Goal: Task Accomplishment & Management: Manage account settings

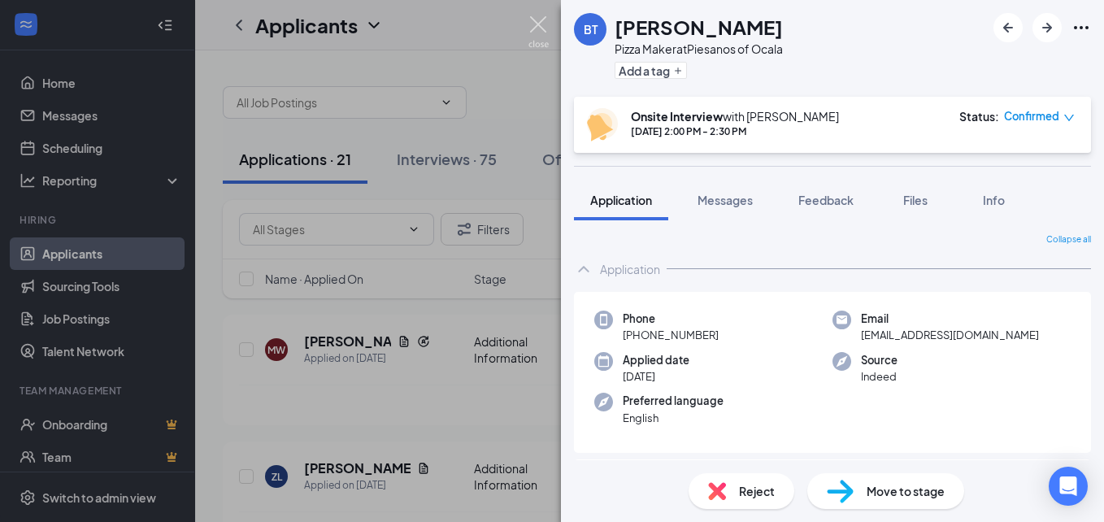
click at [538, 18] on img at bounding box center [539, 32] width 20 height 32
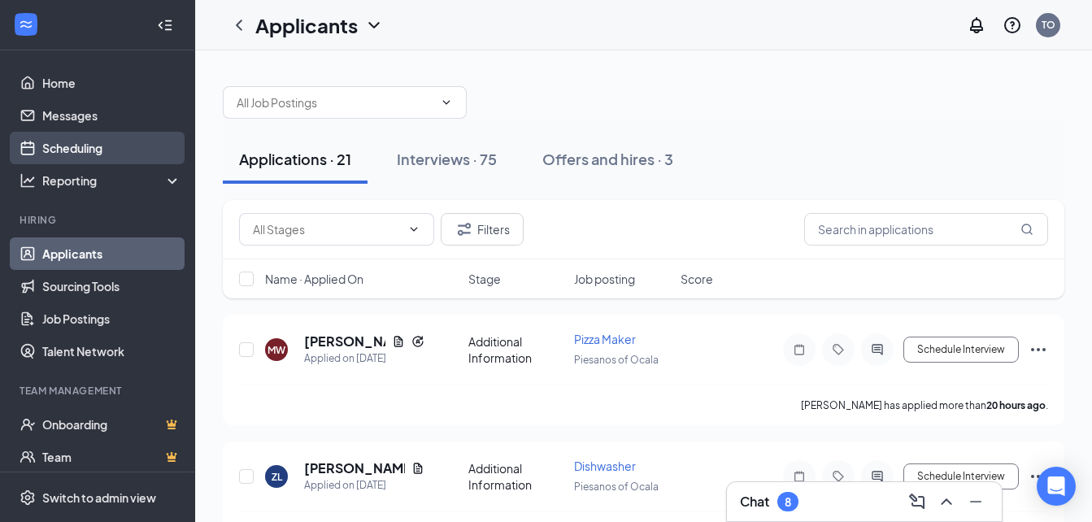
click at [72, 141] on link "Scheduling" at bounding box center [111, 148] width 139 height 33
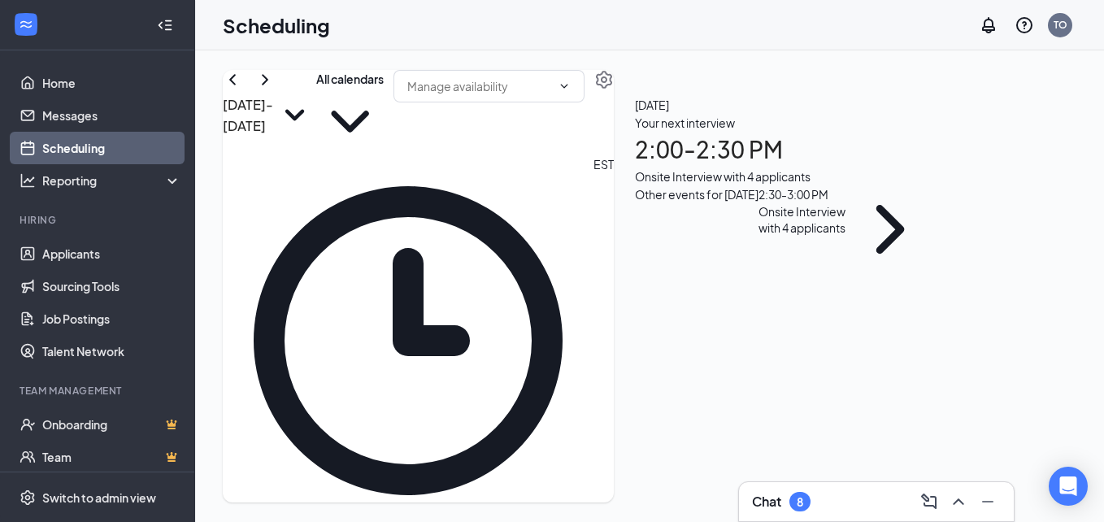
scroll to position [799, 0]
click at [880, 185] on div "Onsite Interview with 4 applicants" at bounding box center [784, 177] width 299 height 18
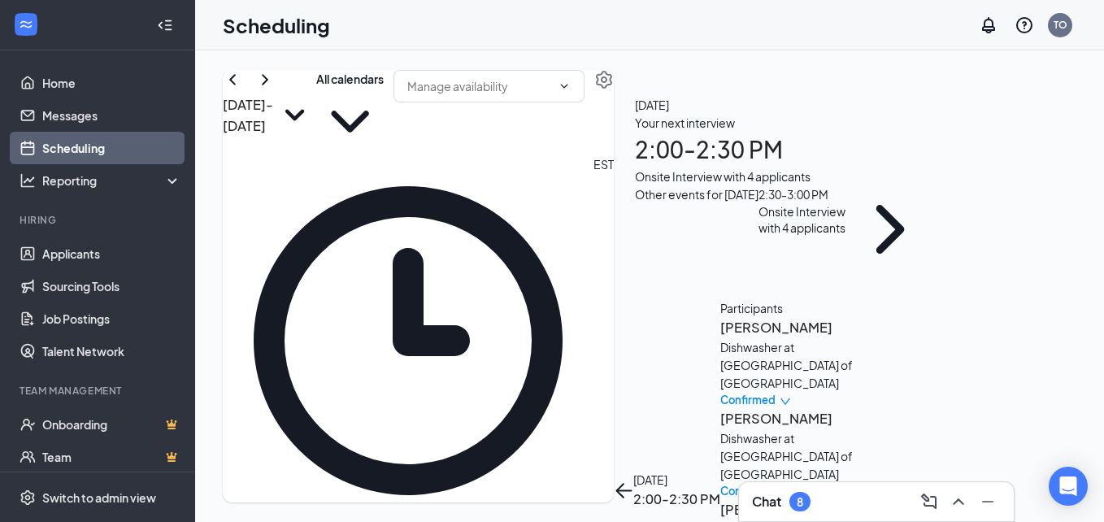
click at [861, 317] on h3 "[PERSON_NAME]" at bounding box center [805, 327] width 171 height 21
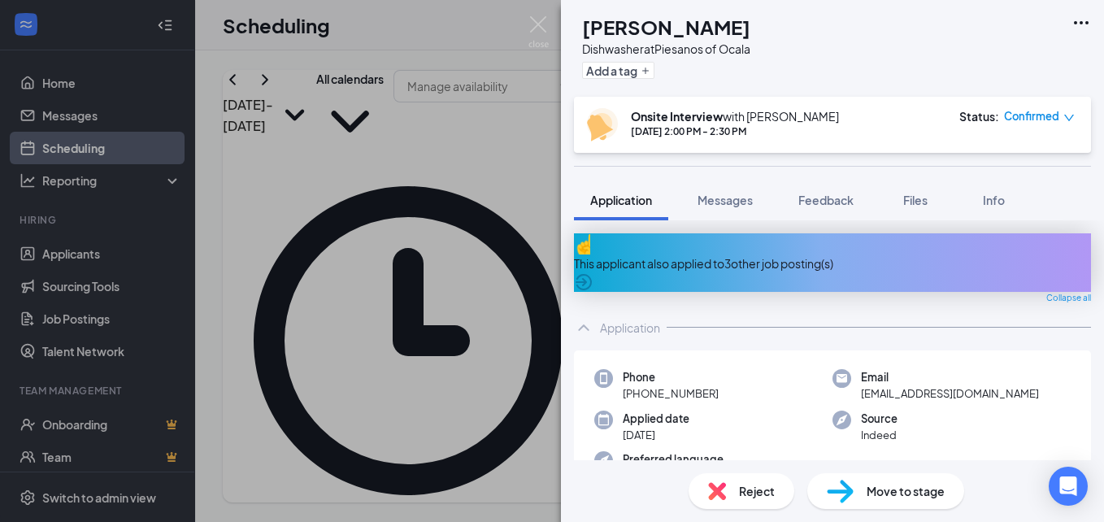
click at [1063, 116] on div "Confirmed" at bounding box center [1039, 116] width 71 height 16
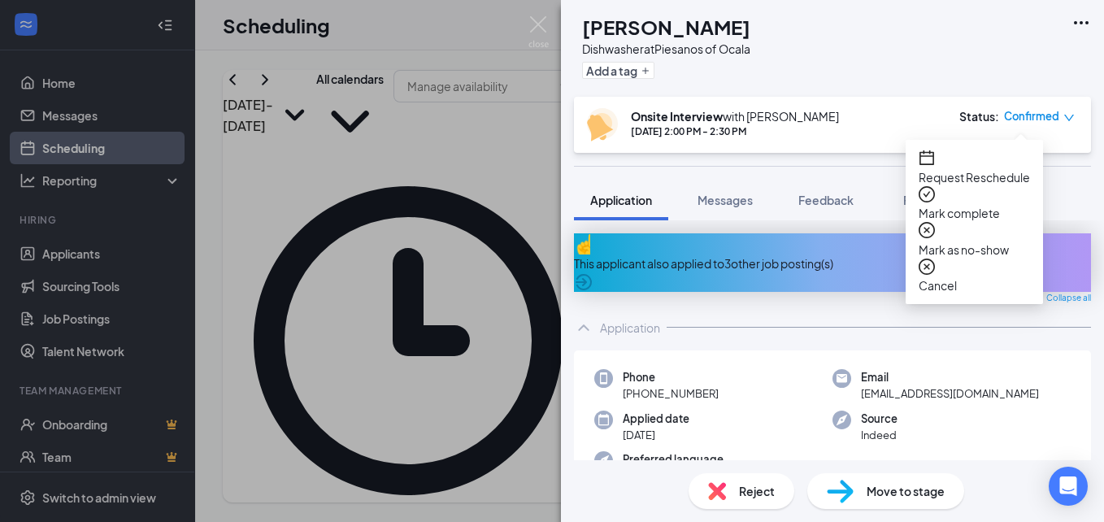
click at [969, 168] on span "Request Reschedule" at bounding box center [974, 177] width 111 height 18
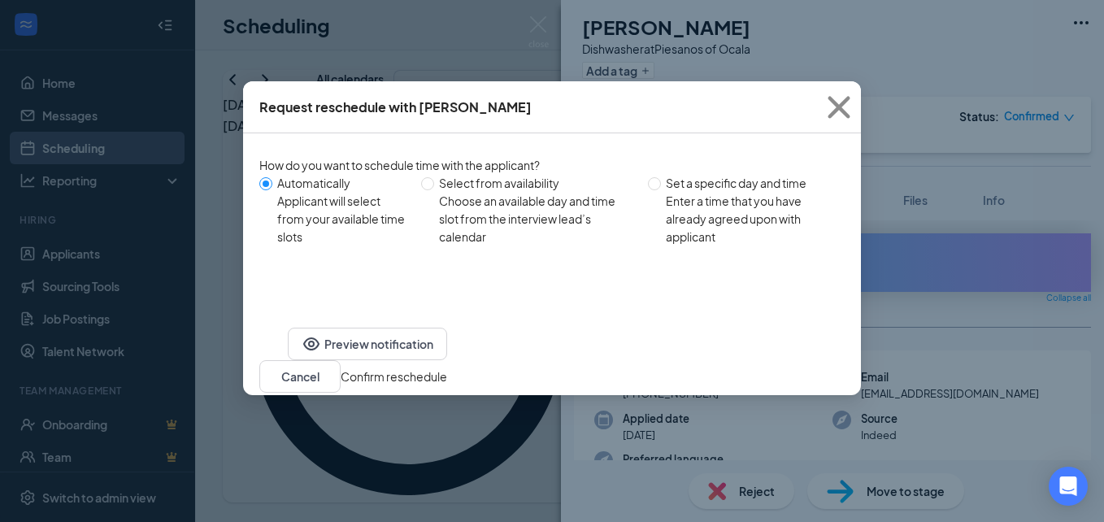
click at [728, 182] on div "Set a specific day and time" at bounding box center [749, 183] width 166 height 18
click at [661, 182] on input "Set a specific day and time Enter a time that you have already agreed upon with…" at bounding box center [654, 183] width 13 height 13
radio input "true"
radio input "false"
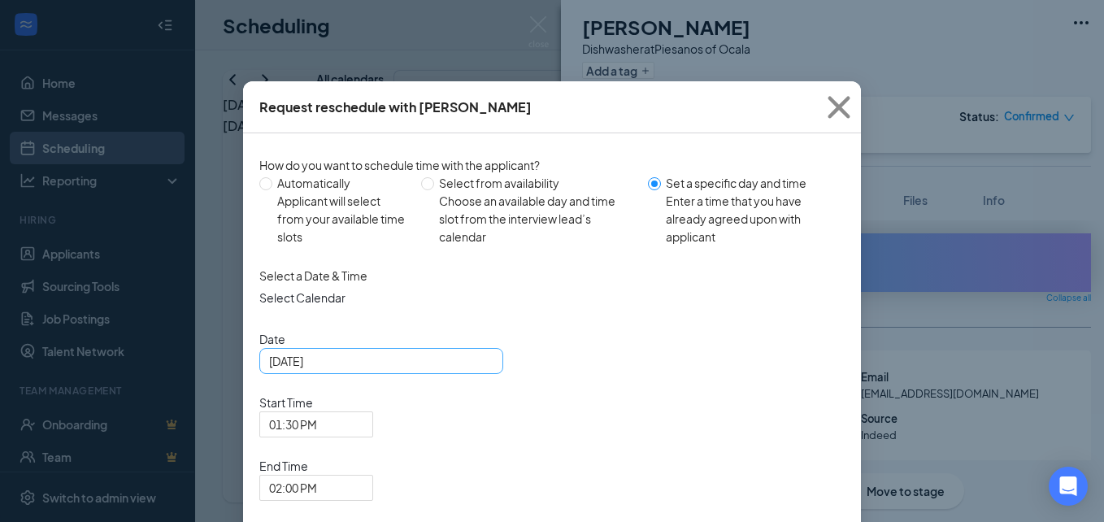
click at [459, 370] on input "[DATE]" at bounding box center [379, 361] width 221 height 18
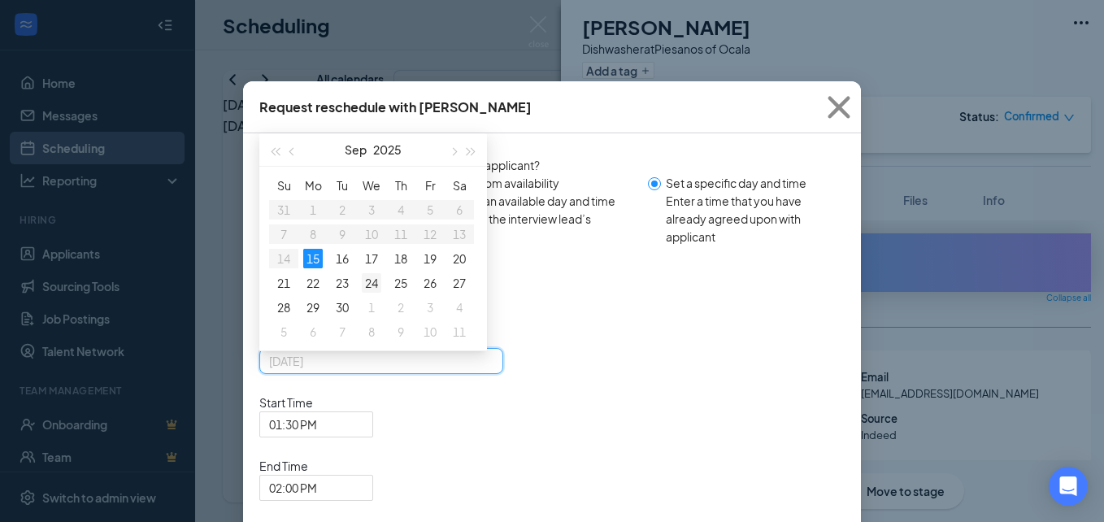
type input "[DATE]"
click at [364, 290] on div "24" at bounding box center [372, 283] width 20 height 20
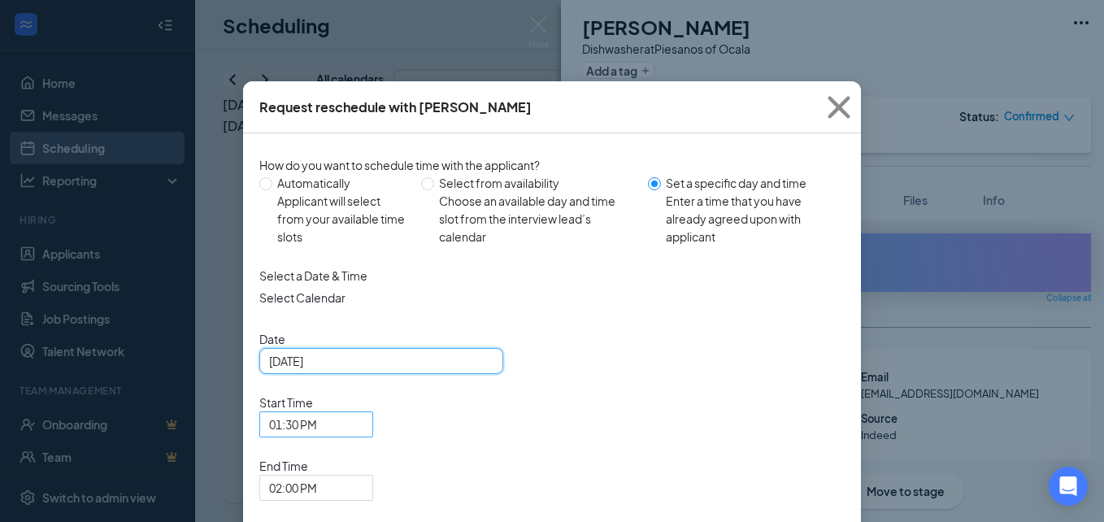
click at [364, 412] on span "01:30 PM" at bounding box center [316, 424] width 94 height 24
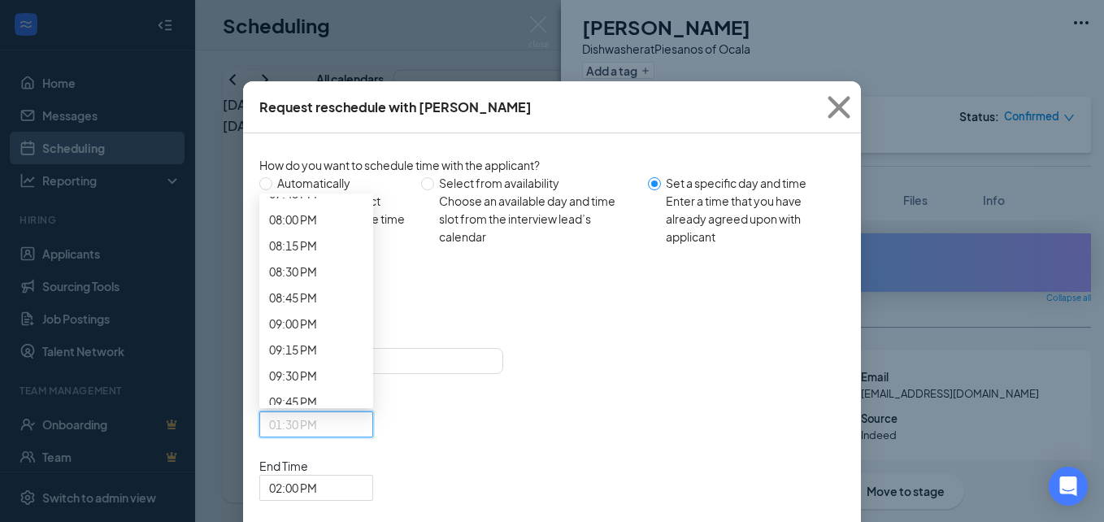
scroll to position [2095, 0]
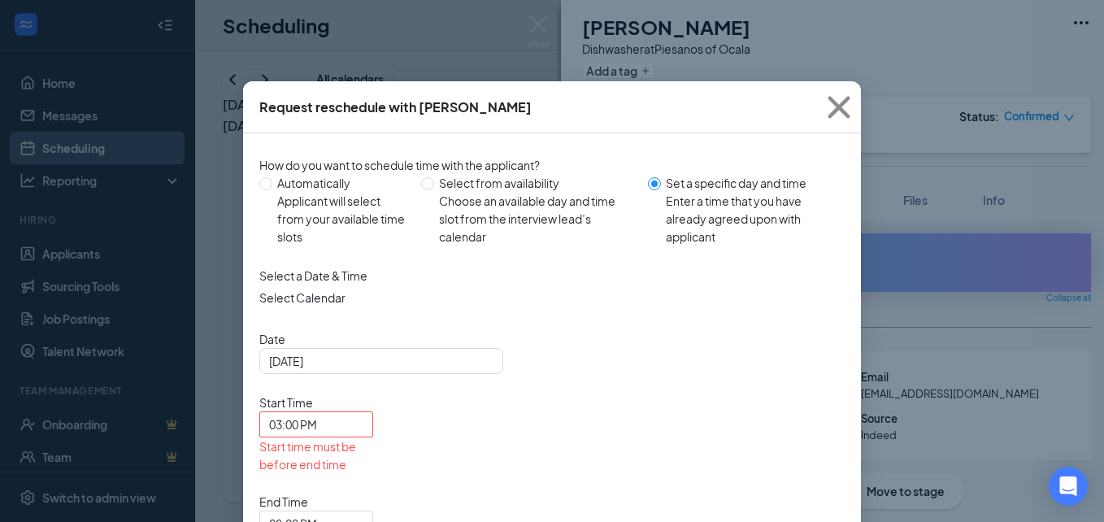
click at [556, 311] on div "Select Calendar" at bounding box center [552, 298] width 586 height 26
click at [317, 512] on span "02:00 PM" at bounding box center [293, 524] width 48 height 24
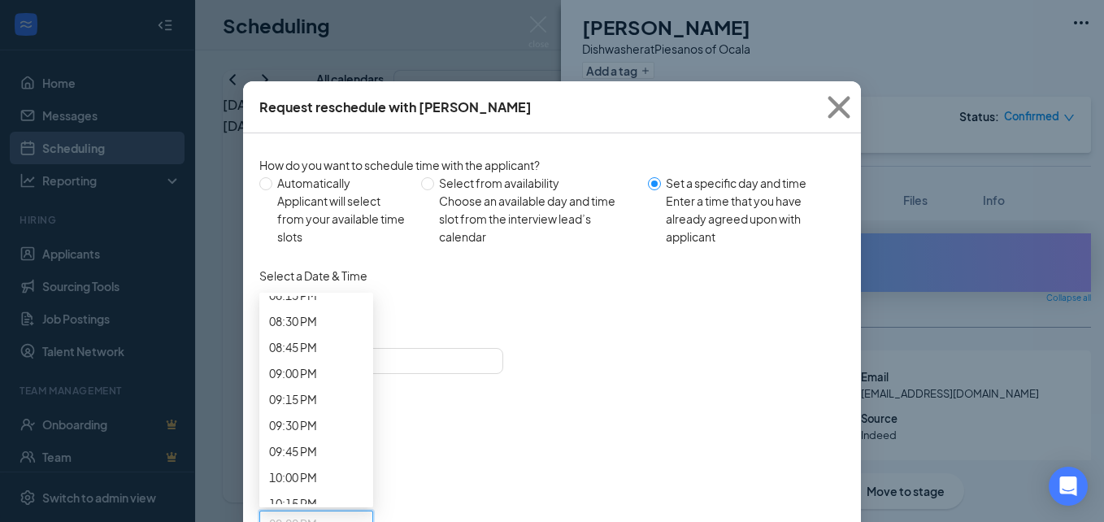
scroll to position [2170, 0]
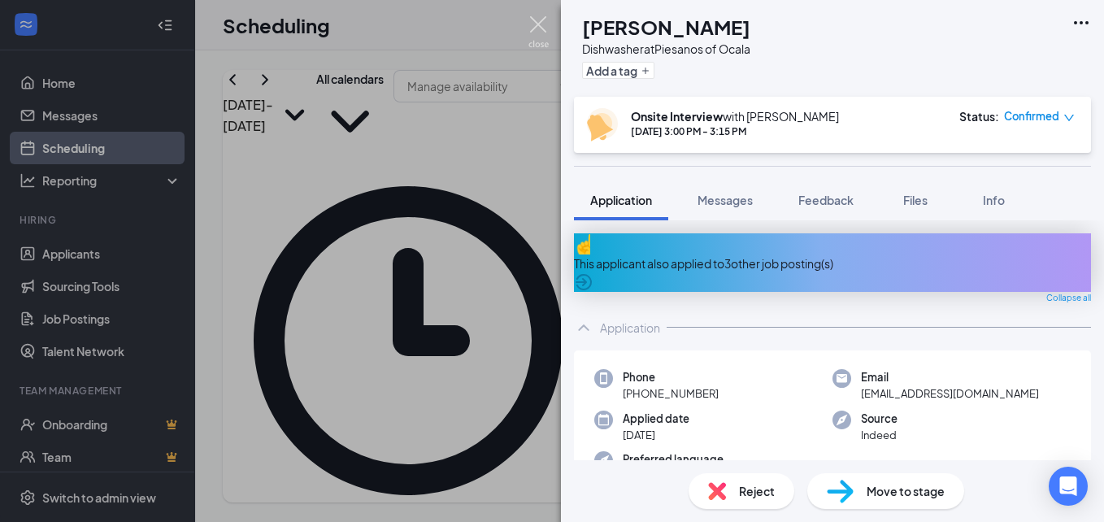
click at [541, 24] on img at bounding box center [539, 32] width 20 height 32
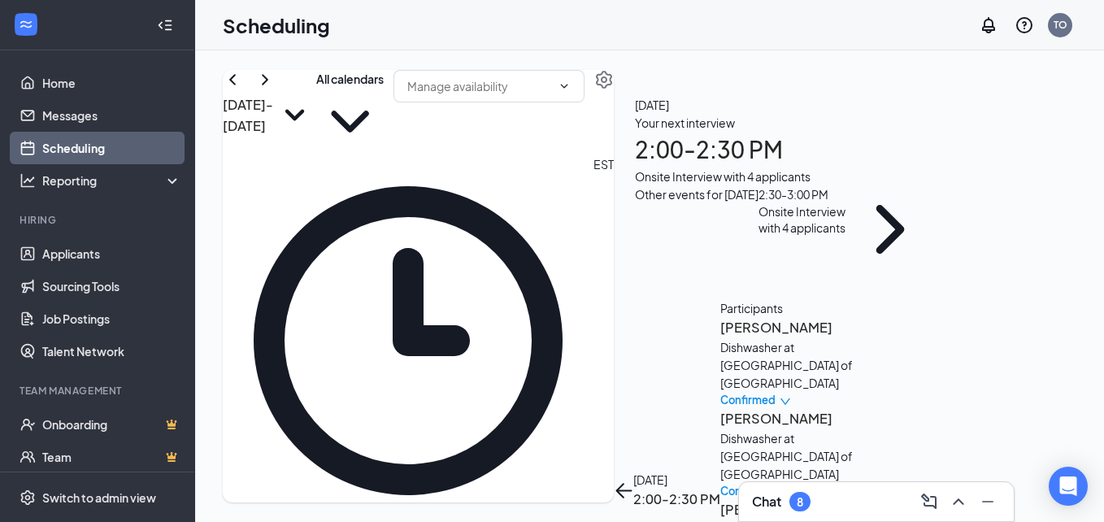
click at [834, 408] on h3 "[PERSON_NAME]" at bounding box center [805, 418] width 171 height 21
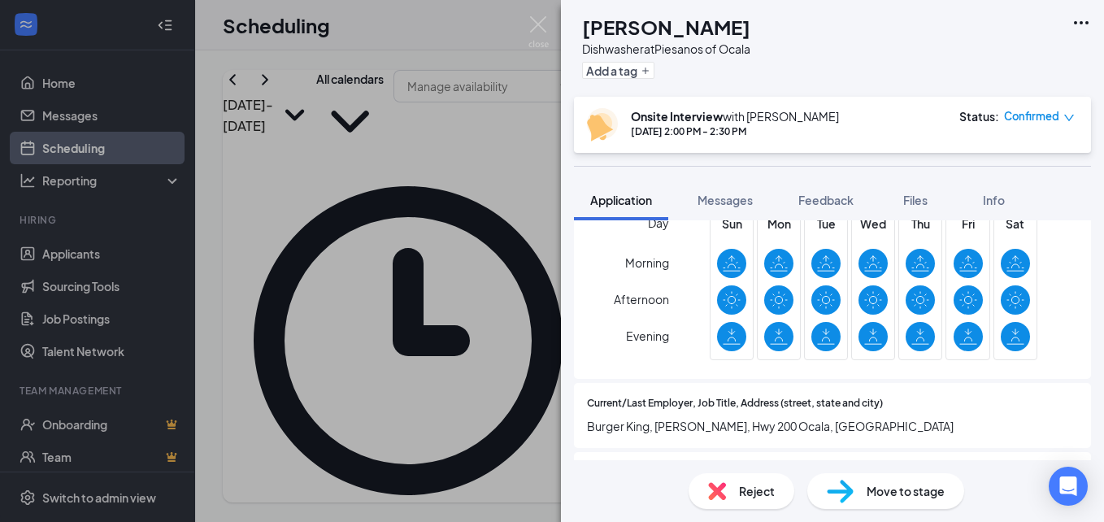
scroll to position [332, 0]
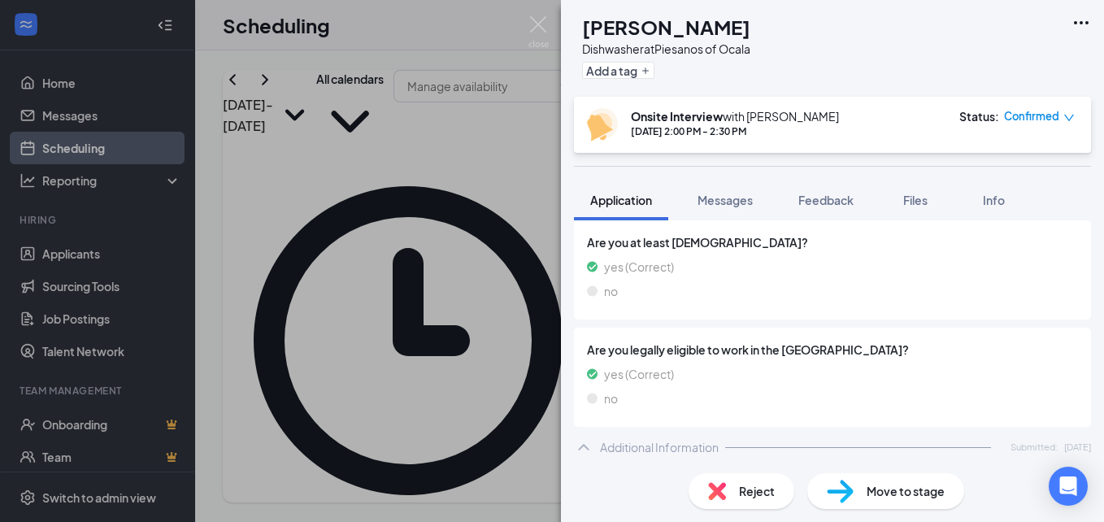
click at [1061, 115] on div "Confirmed" at bounding box center [1039, 116] width 71 height 16
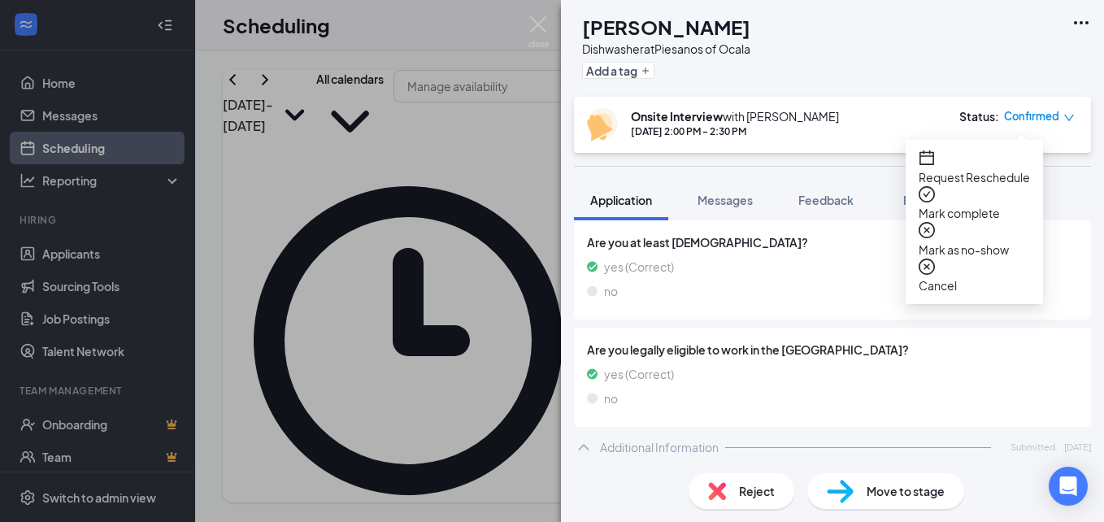
click at [965, 171] on span "Request Reschedule" at bounding box center [974, 177] width 111 height 18
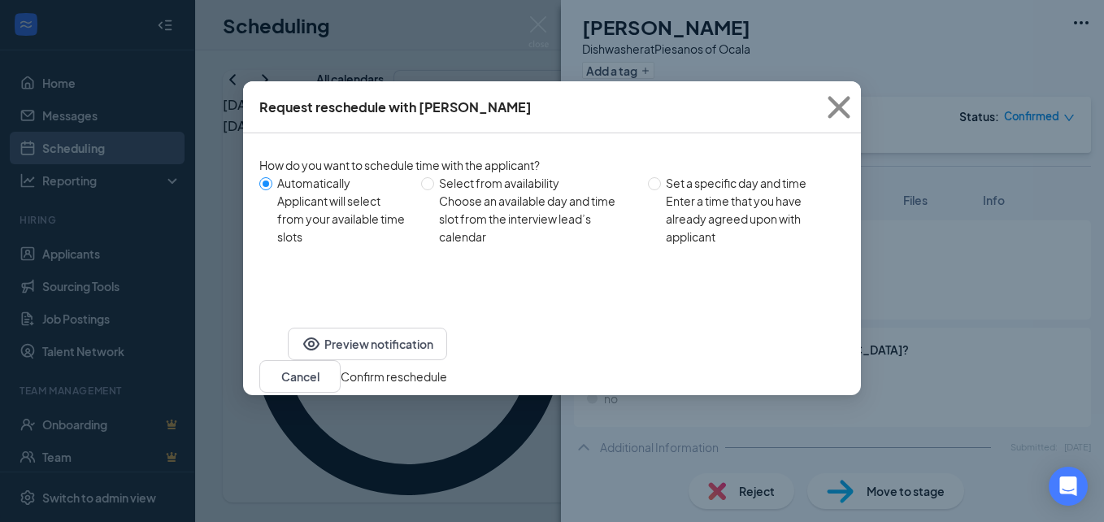
click at [497, 189] on div "Select from availability" at bounding box center [537, 183] width 196 height 18
click at [434, 189] on input "Select from availability Choose an available day and time slot from the intervi…" at bounding box center [427, 183] width 13 height 13
radio input "true"
radio input "false"
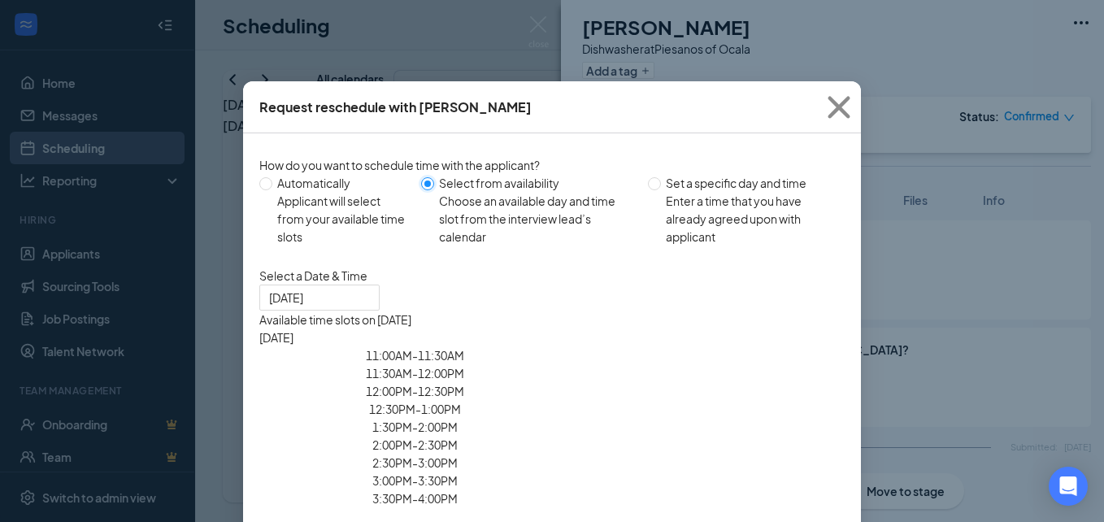
type input "[DATE]"
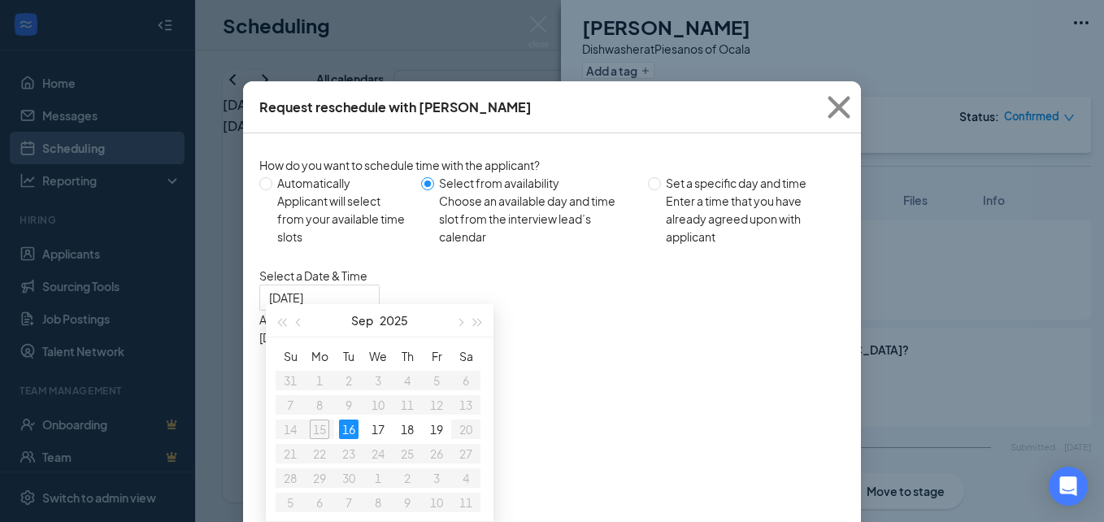
click at [748, 183] on div "Set a specific day and time" at bounding box center [749, 183] width 166 height 18
click at [661, 183] on input "Set a specific day and time Enter a time that you have already agreed upon with…" at bounding box center [654, 183] width 13 height 13
radio input "true"
radio input "false"
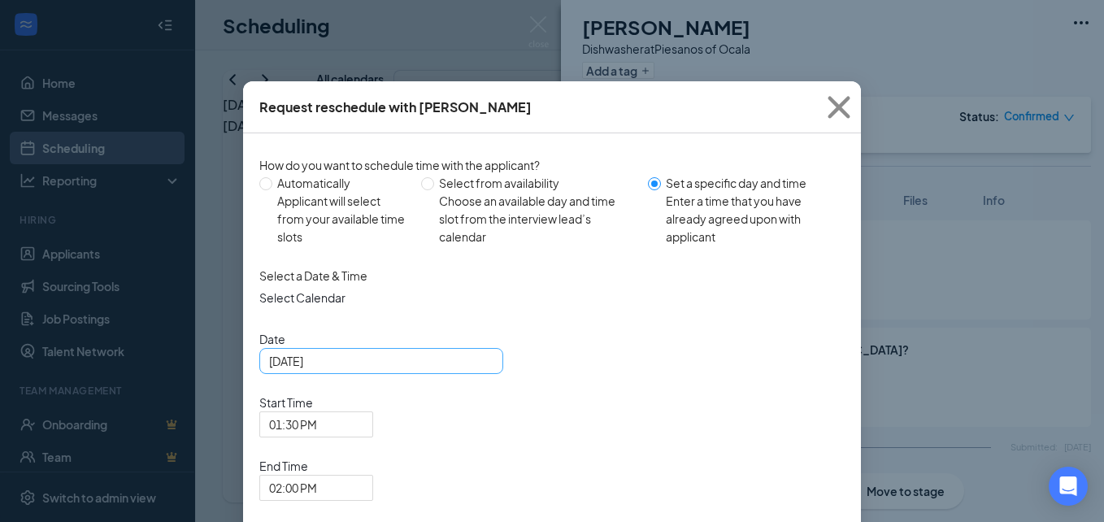
click at [474, 370] on div "[DATE]" at bounding box center [381, 361] width 224 height 18
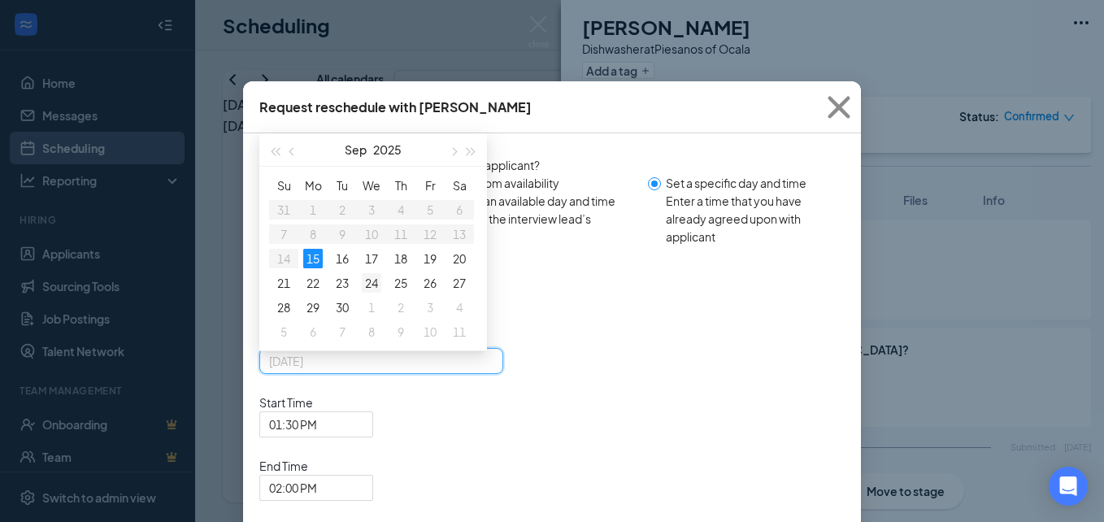
type input "[DATE]"
click at [362, 293] on div "24" at bounding box center [372, 283] width 20 height 20
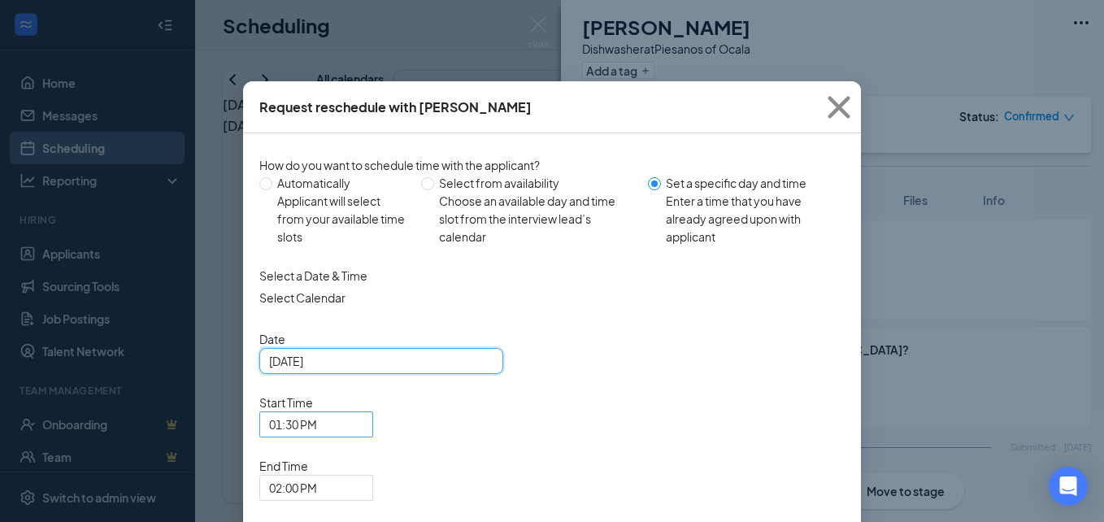
click at [364, 412] on span "01:30 PM" at bounding box center [316, 424] width 94 height 24
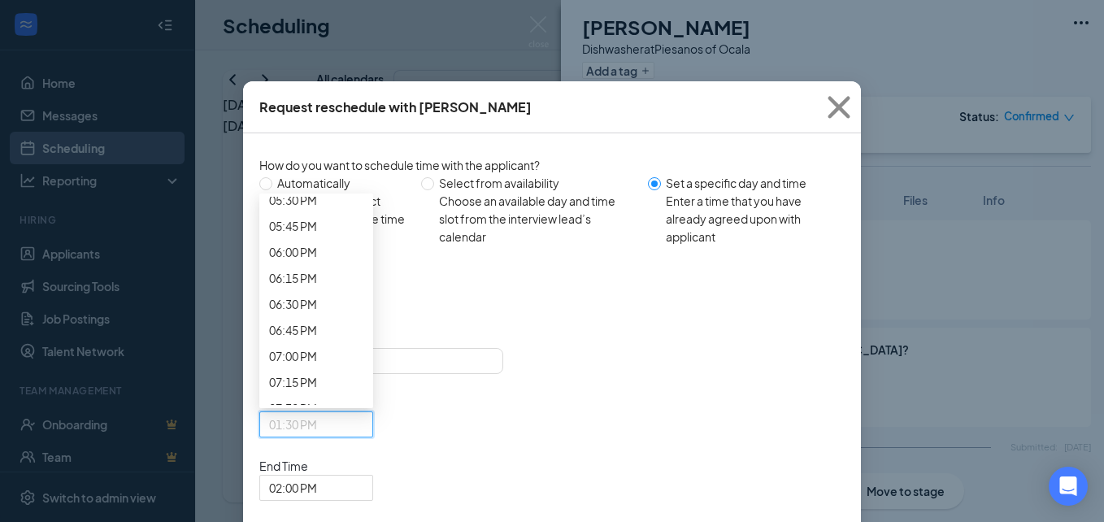
scroll to position [2257, 0]
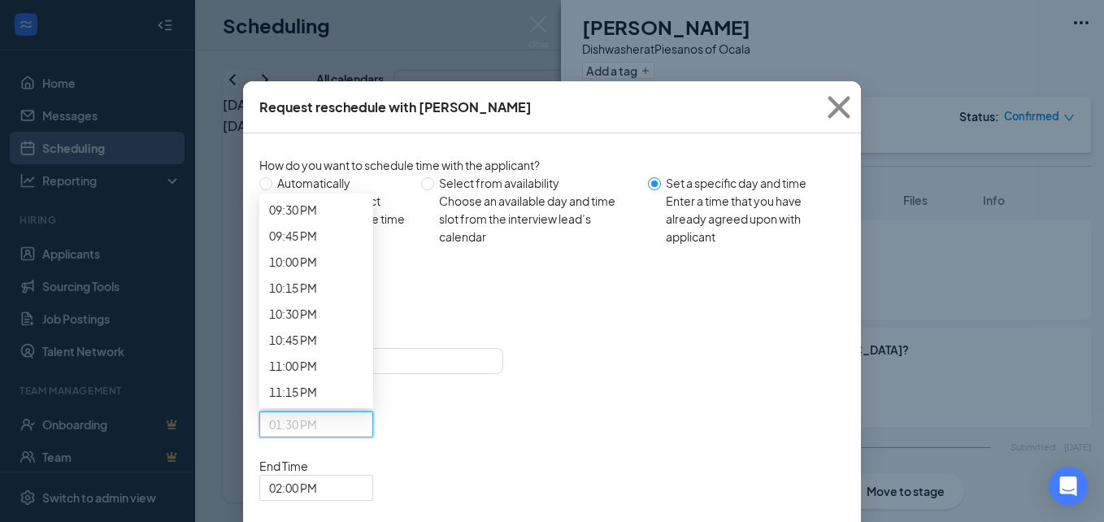
drag, startPoint x: 567, startPoint y: 300, endPoint x: 564, endPoint y: 224, distance: 76.5
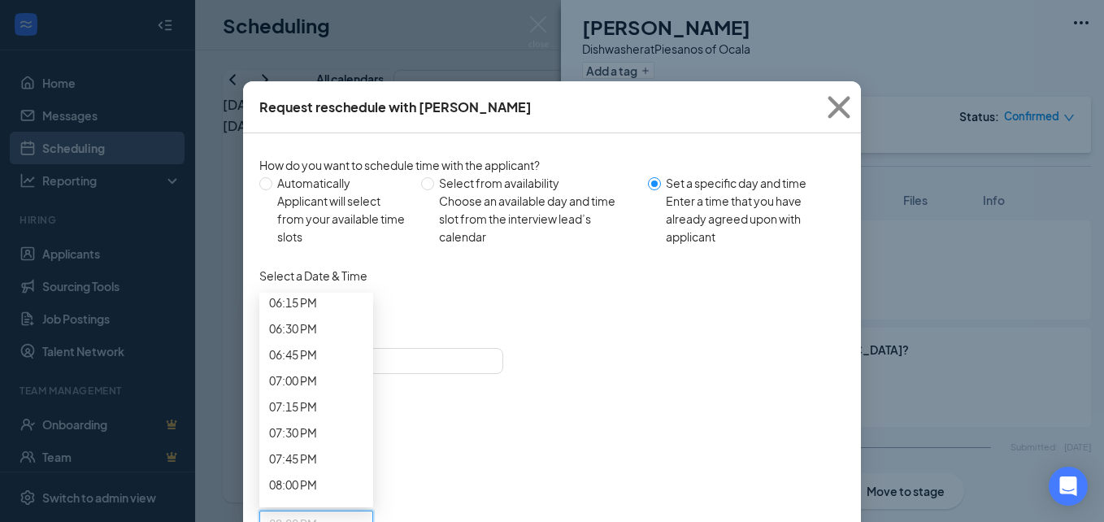
scroll to position [2170, 0]
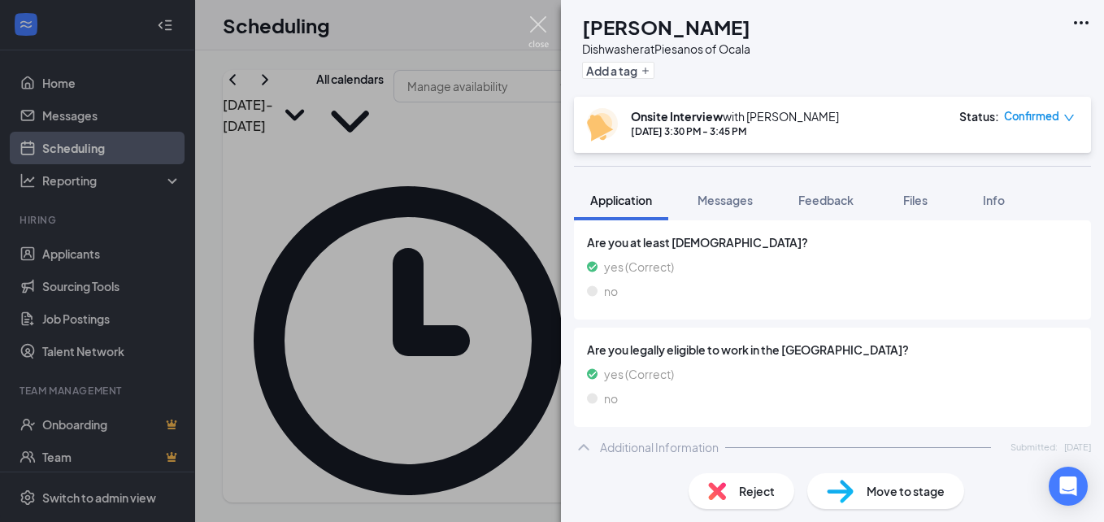
click at [538, 16] on img at bounding box center [539, 32] width 20 height 32
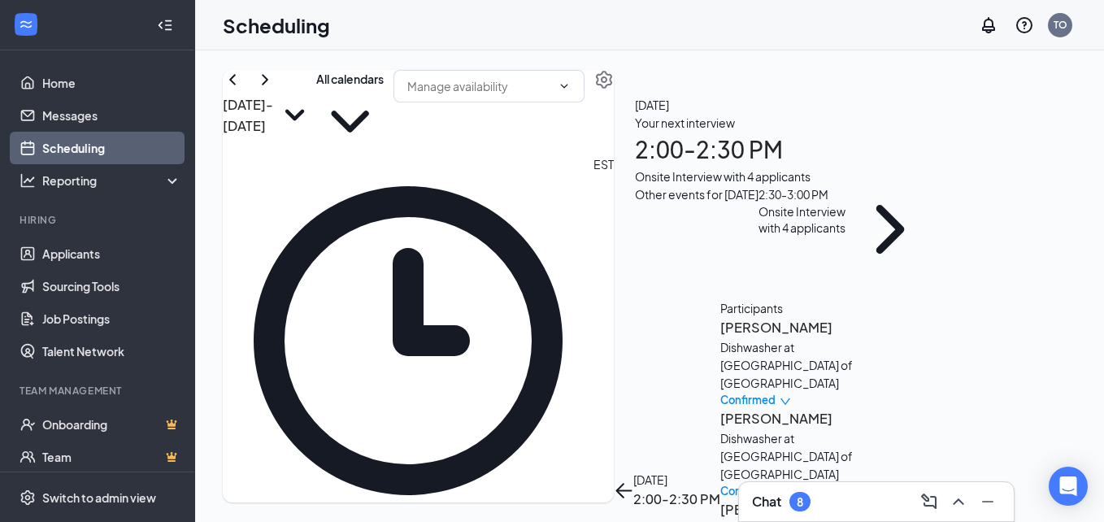
click at [633, 481] on button "back-button" at bounding box center [624, 491] width 20 height 20
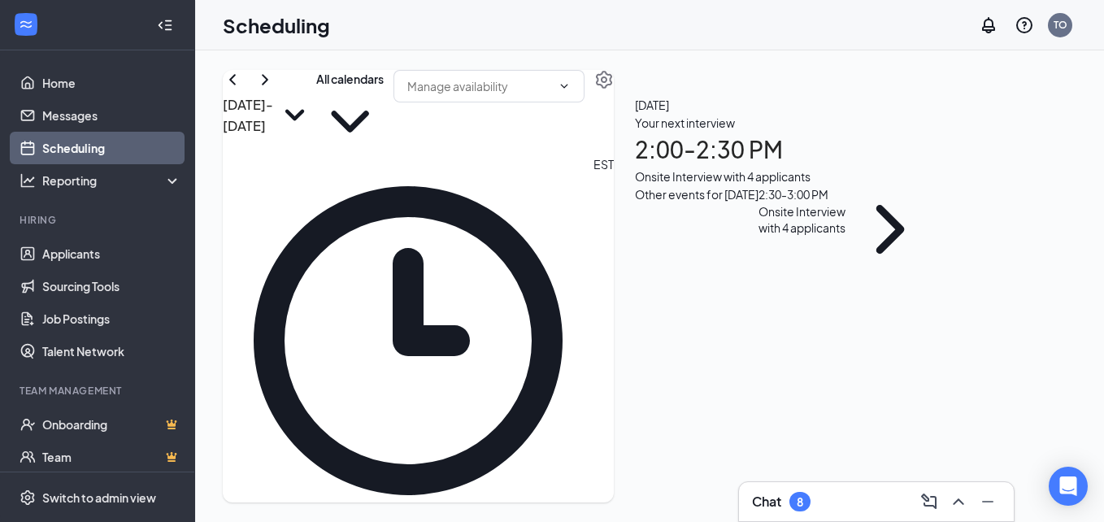
click at [854, 185] on div "Onsite Interview with 4 applicants" at bounding box center [784, 177] width 299 height 18
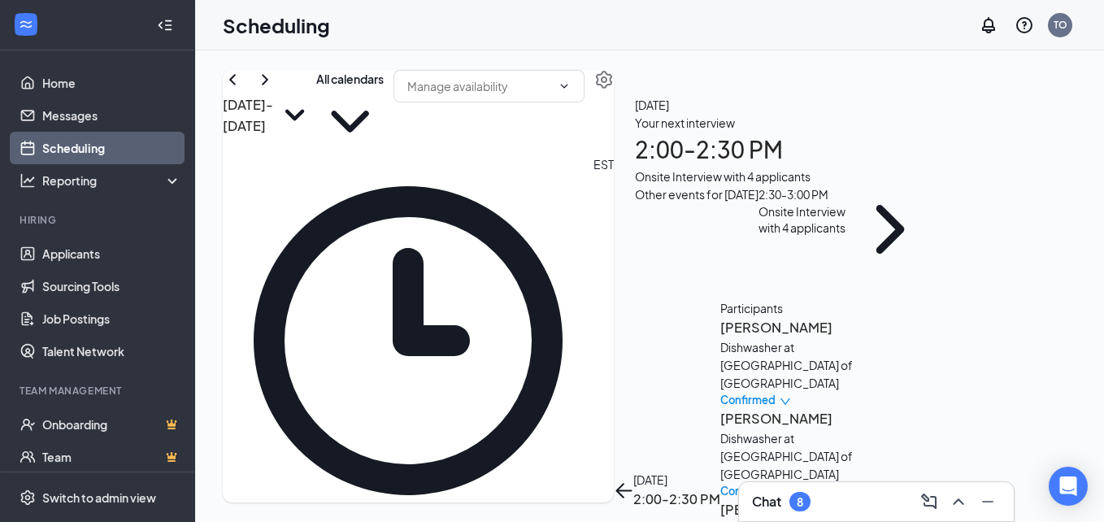
click at [855, 499] on h3 "[PERSON_NAME]" at bounding box center [805, 509] width 171 height 21
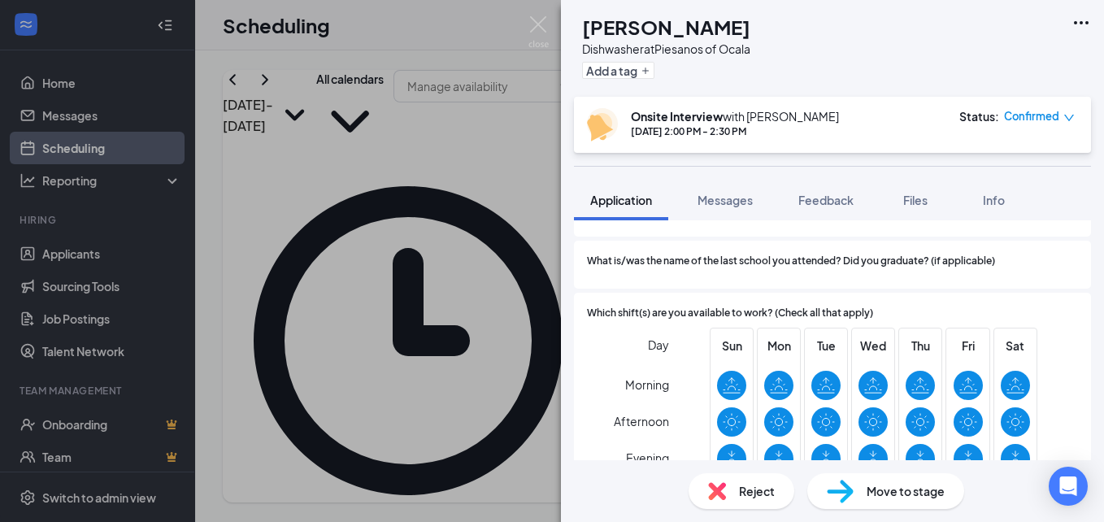
scroll to position [332, 0]
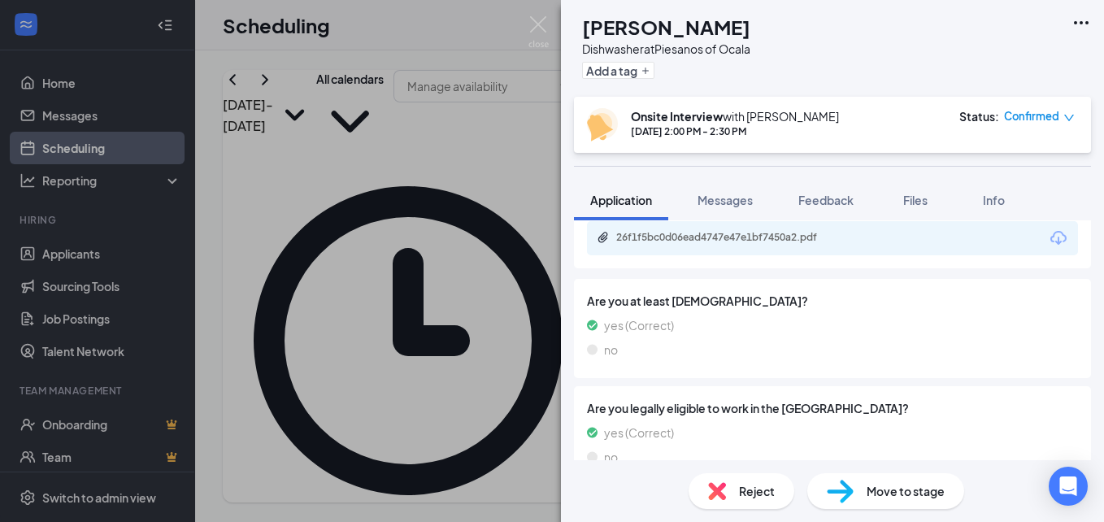
click at [1070, 115] on icon "down" at bounding box center [1069, 117] width 11 height 11
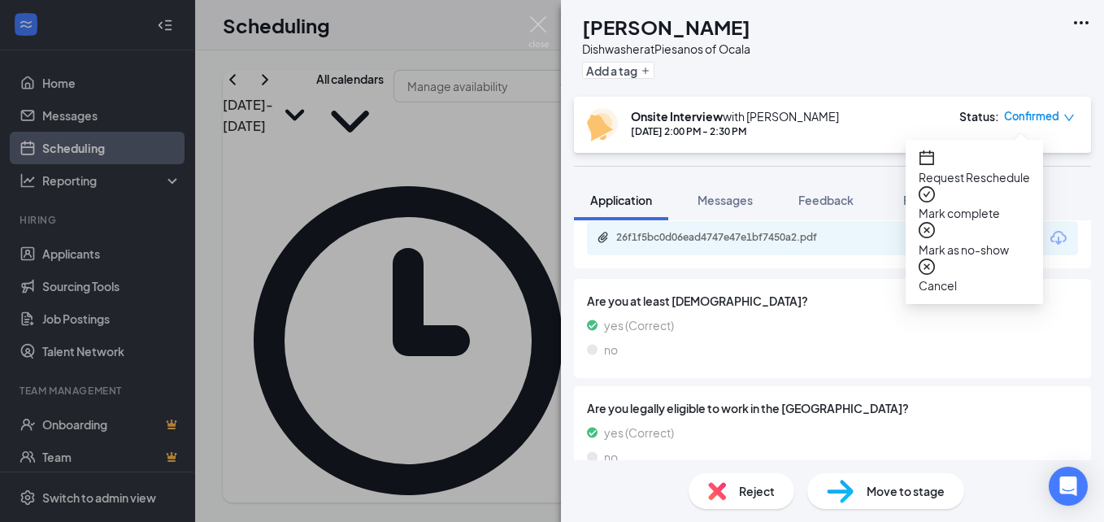
click at [935, 166] on icon "calendar" at bounding box center [927, 158] width 16 height 16
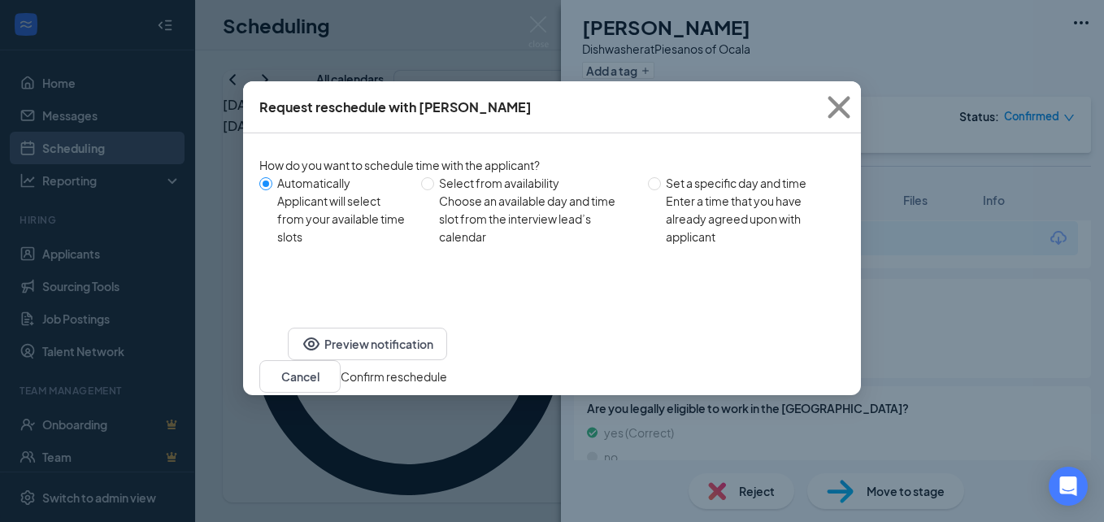
click at [447, 185] on div "Select from availability" at bounding box center [537, 183] width 196 height 18
click at [434, 185] on input "Select from availability Choose an available day and time slot from the intervi…" at bounding box center [427, 183] width 13 height 13
radio input "true"
radio input "false"
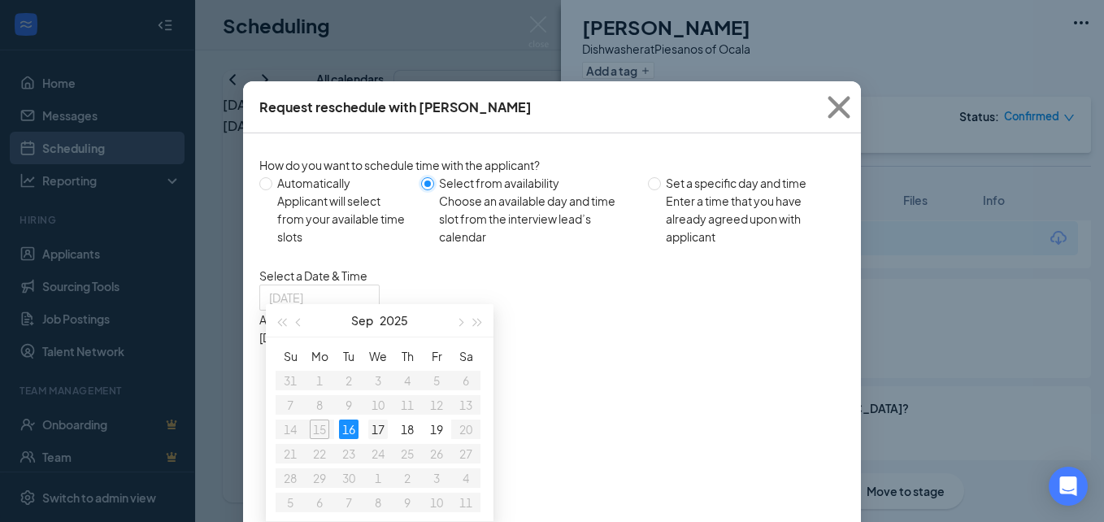
click at [372, 433] on div "17" at bounding box center [378, 430] width 20 height 20
type input "[DATE]"
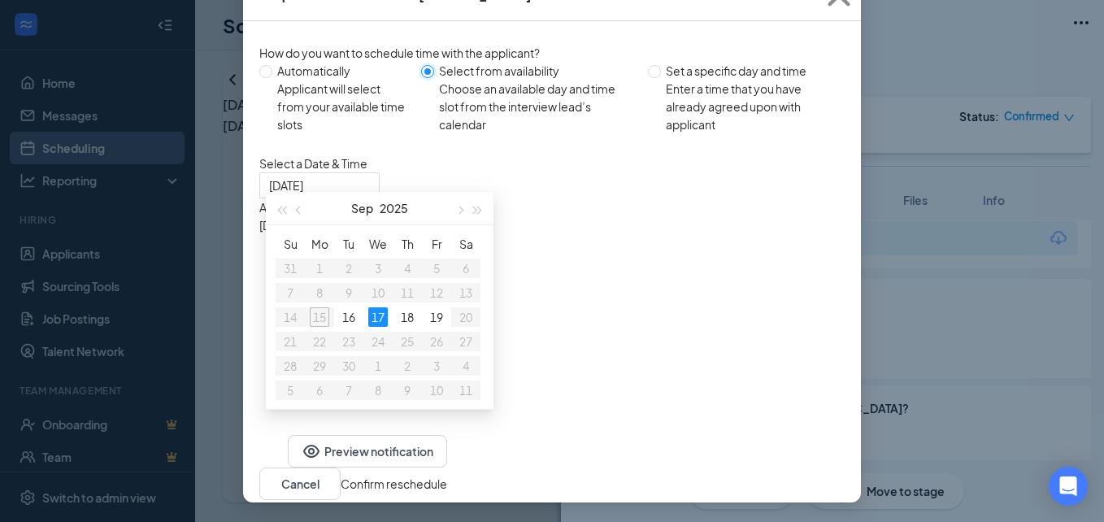
scroll to position [130, 0]
click at [571, 395] on div "3:30PM - 4:00PM" at bounding box center [414, 404] width 311 height 18
click at [447, 475] on button "Confirm reschedule" at bounding box center [394, 484] width 107 height 18
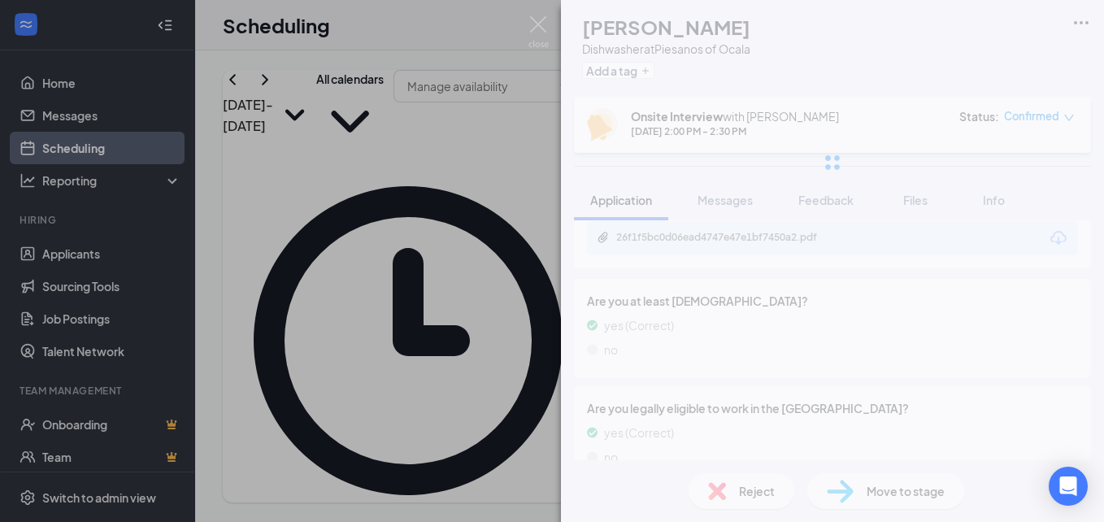
scroll to position [49, 0]
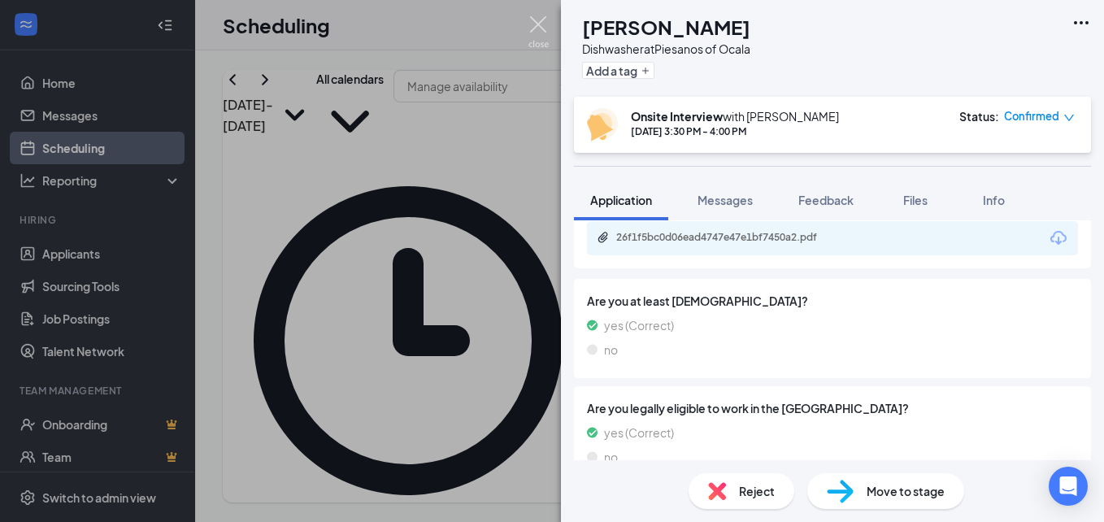
click at [532, 26] on img at bounding box center [539, 32] width 20 height 32
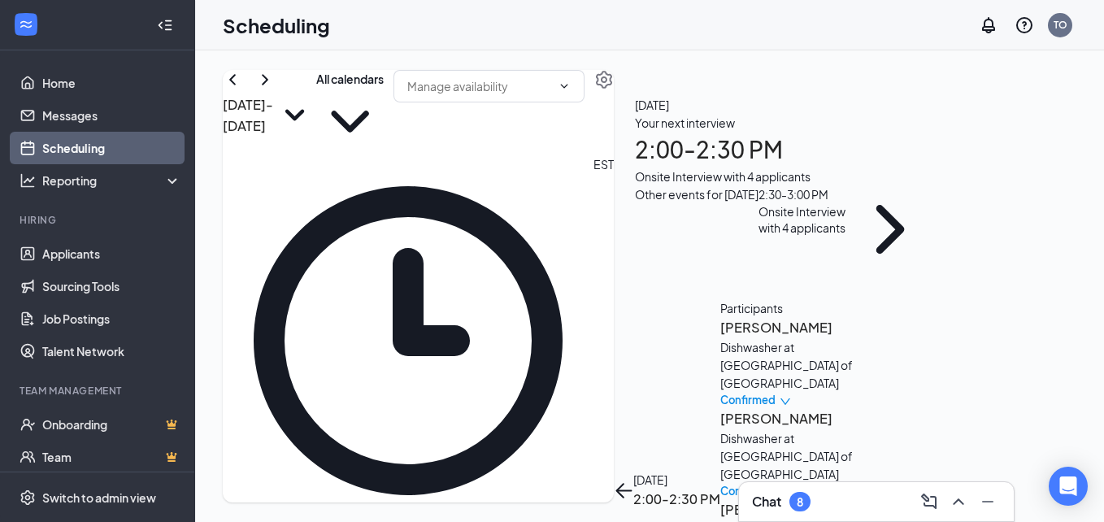
click at [633, 481] on button "back-button" at bounding box center [624, 491] width 20 height 20
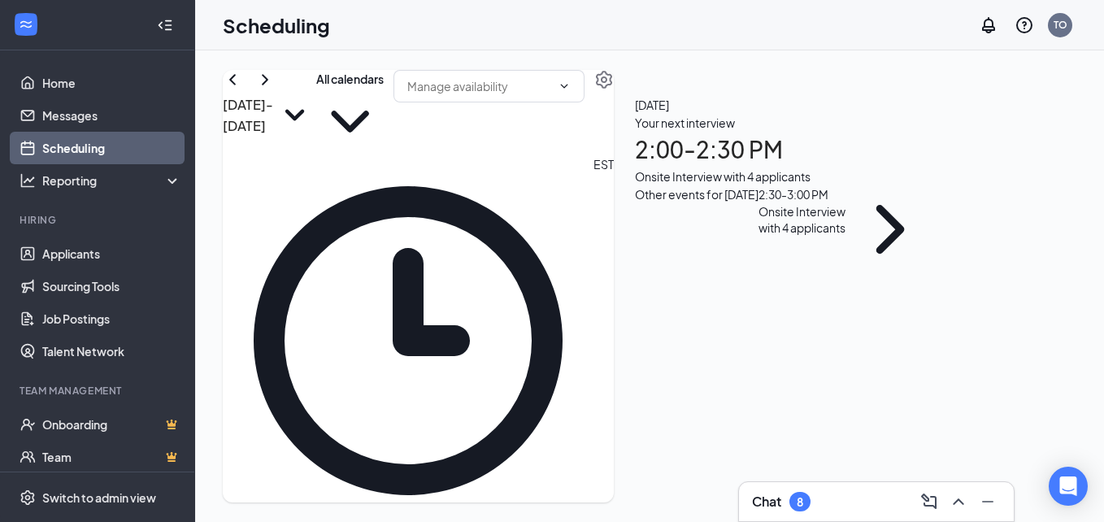
click at [860, 168] on h1 "2:00 - 2:30 PM" at bounding box center [784, 150] width 299 height 36
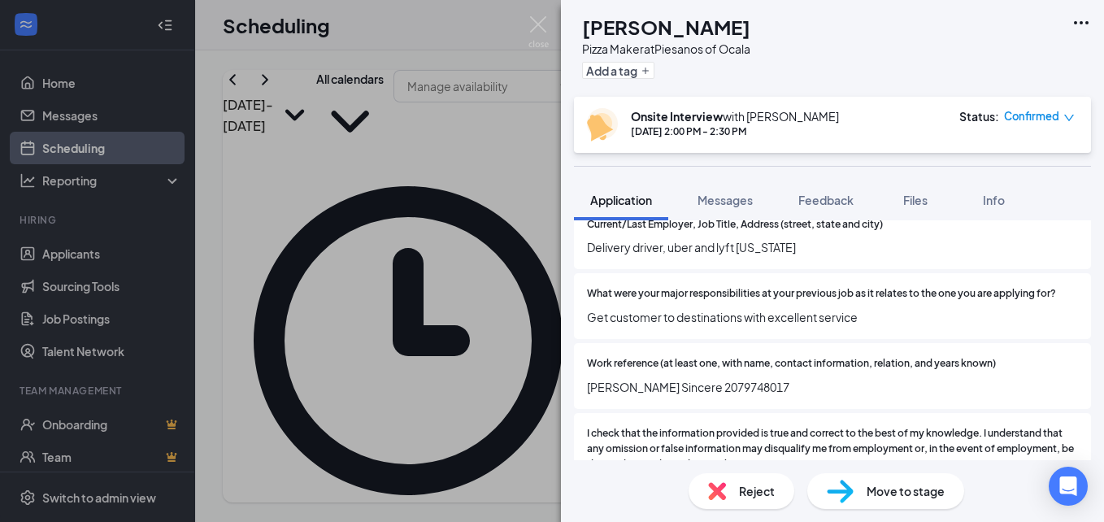
scroll to position [813, 0]
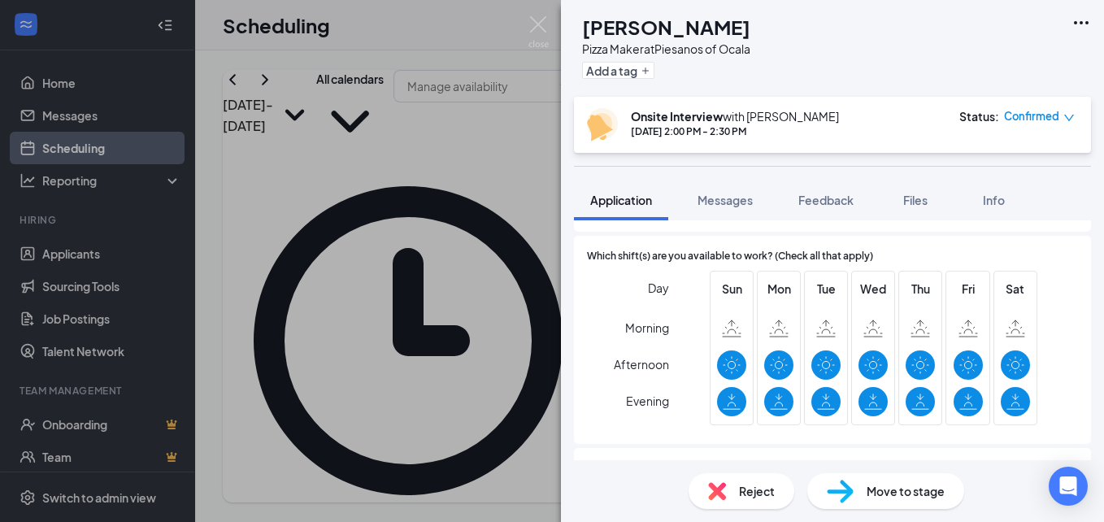
click at [1072, 119] on icon "down" at bounding box center [1069, 117] width 11 height 11
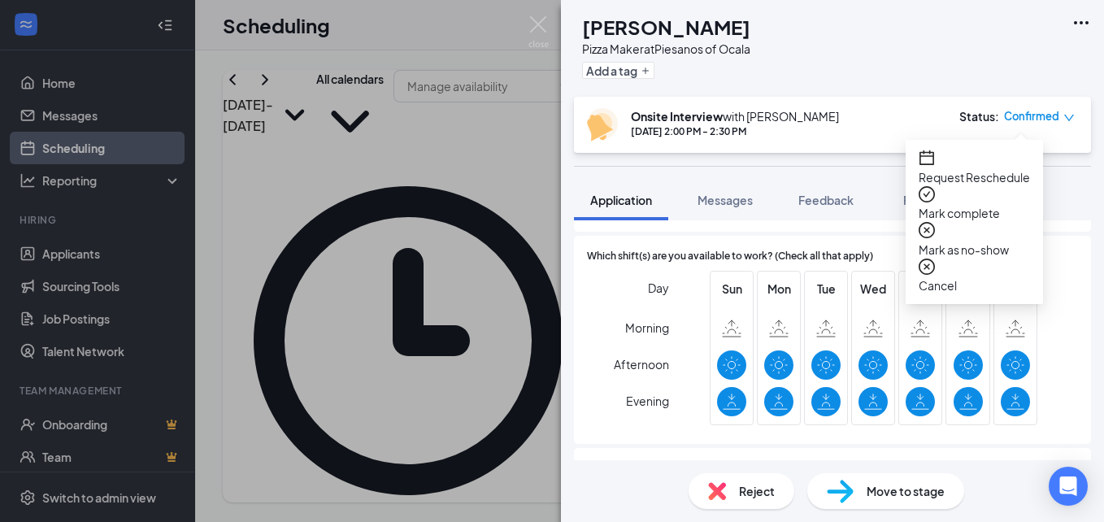
click at [960, 276] on span "Cancel" at bounding box center [974, 285] width 111 height 18
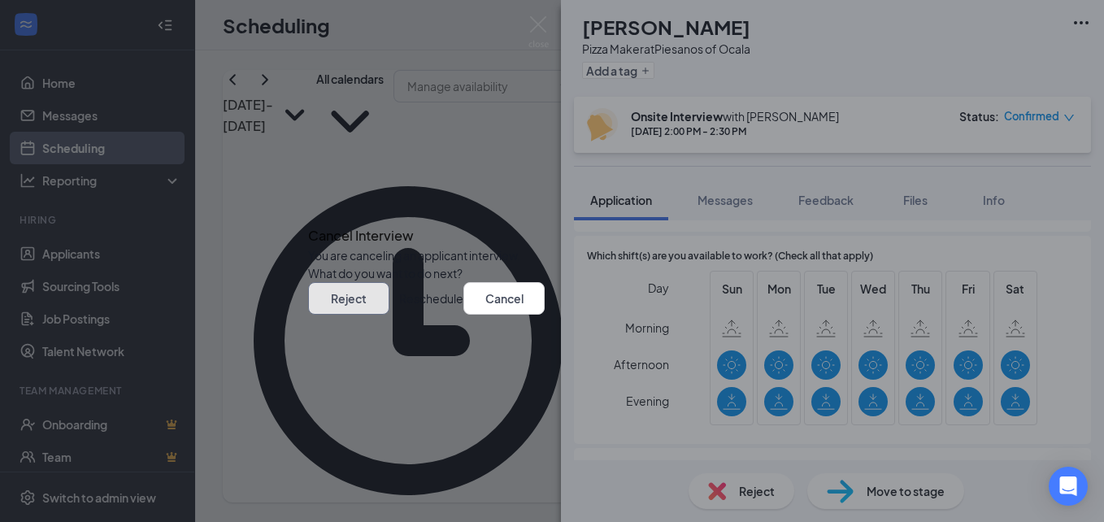
click at [390, 315] on button "Reject" at bounding box center [348, 298] width 81 height 33
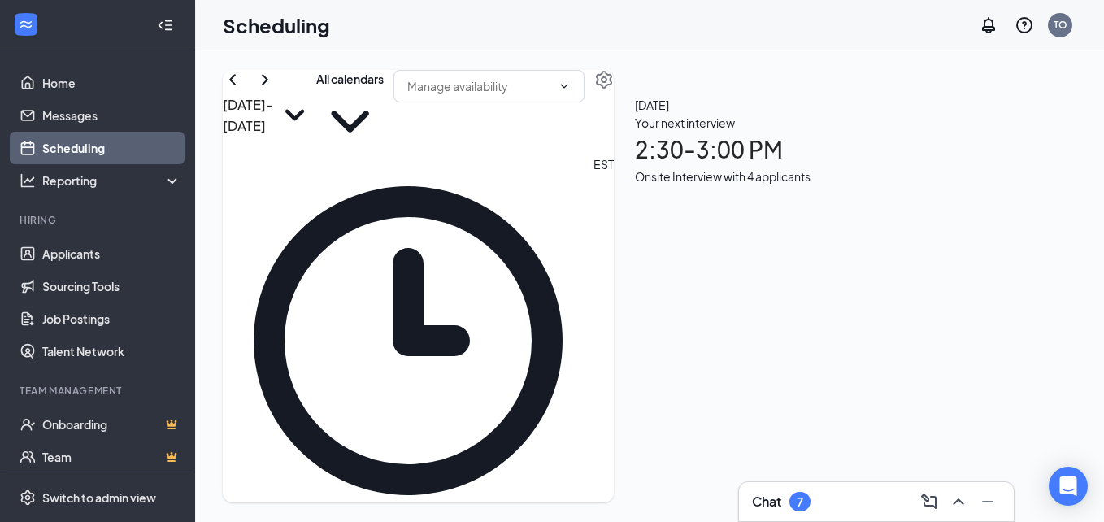
click at [811, 185] on div "Onsite Interview with 4 applicants" at bounding box center [723, 177] width 176 height 18
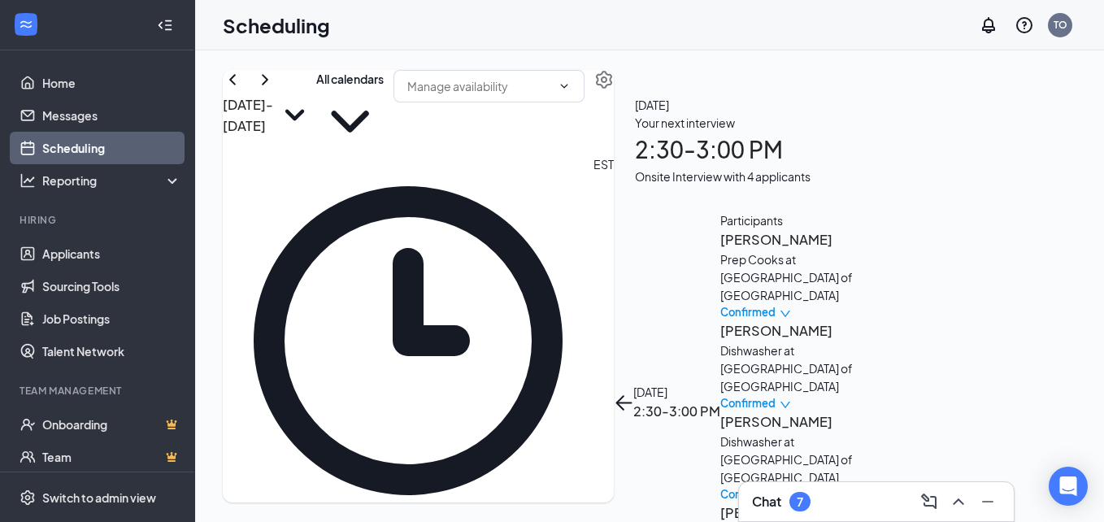
click at [846, 229] on h3 "[PERSON_NAME]" at bounding box center [805, 239] width 171 height 21
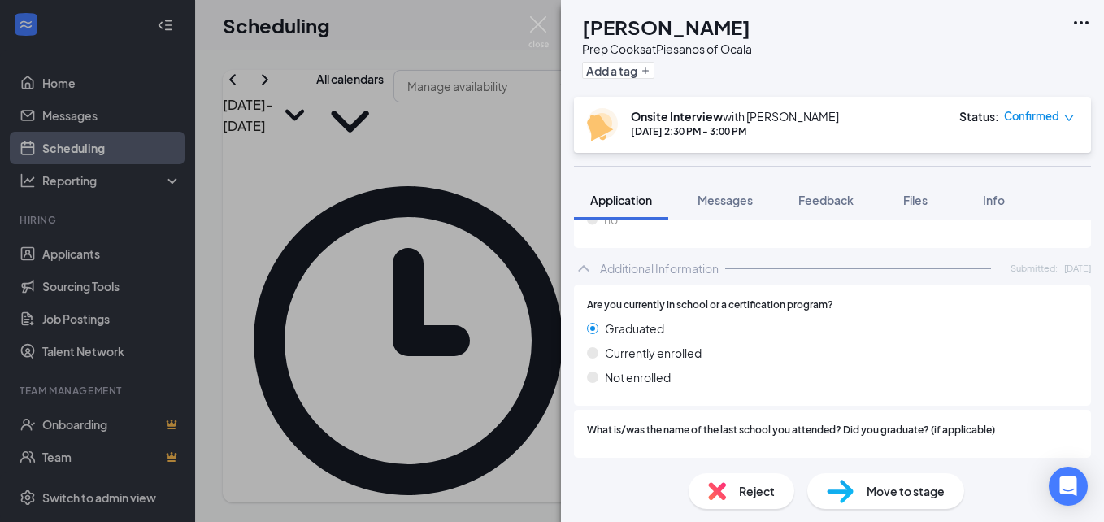
scroll to position [813, 0]
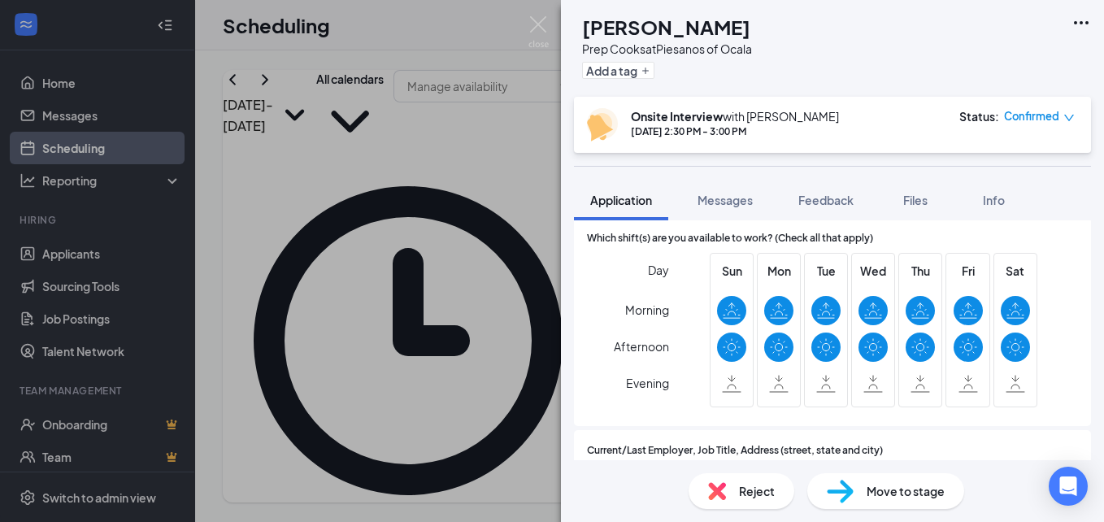
click at [1076, 118] on div "Onsite Interview with [PERSON_NAME] [DATE] 2:30 PM - 3:00 PM Status : Confirmed" at bounding box center [832, 125] width 517 height 56
click at [1075, 117] on div "Onsite Interview with [PERSON_NAME] [DATE] 2:30 PM - 3:00 PM Status : Confirmed" at bounding box center [832, 125] width 517 height 56
click at [1069, 120] on icon "down" at bounding box center [1069, 118] width 10 height 7
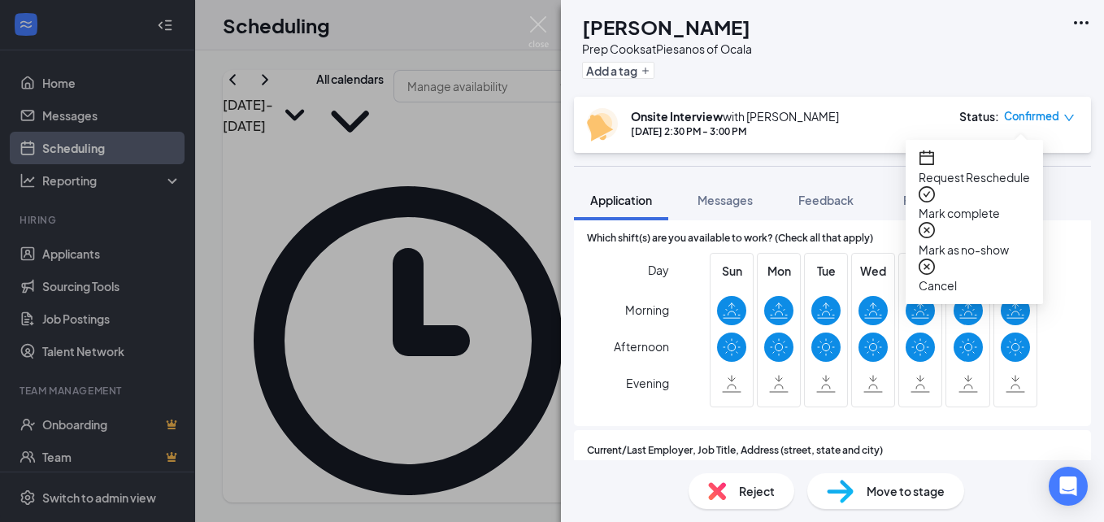
click at [954, 172] on span "Request Reschedule" at bounding box center [974, 177] width 111 height 18
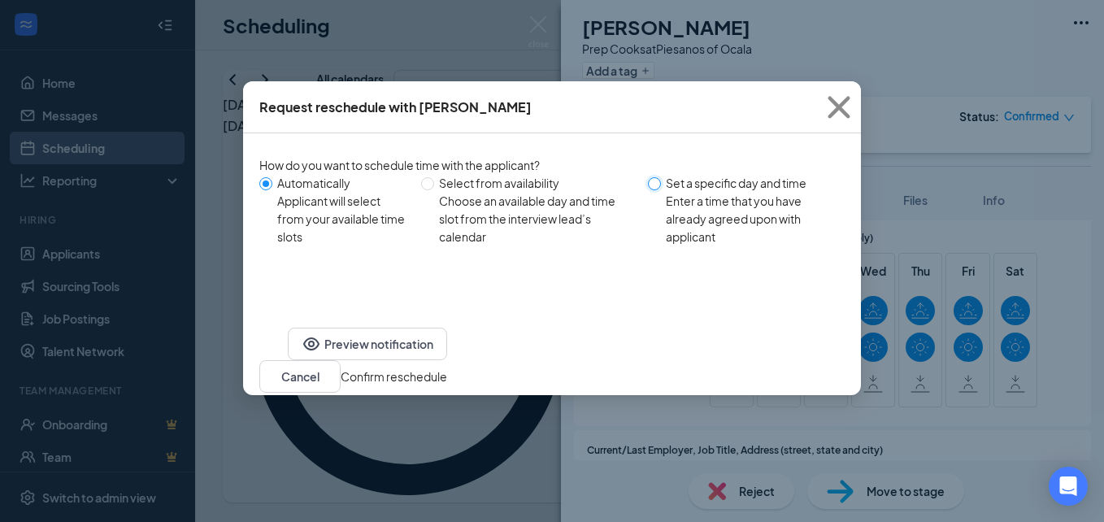
click at [661, 184] on input "Set a specific day and time Enter a time that you have already agreed upon with…" at bounding box center [654, 183] width 13 height 13
radio input "true"
radio input "false"
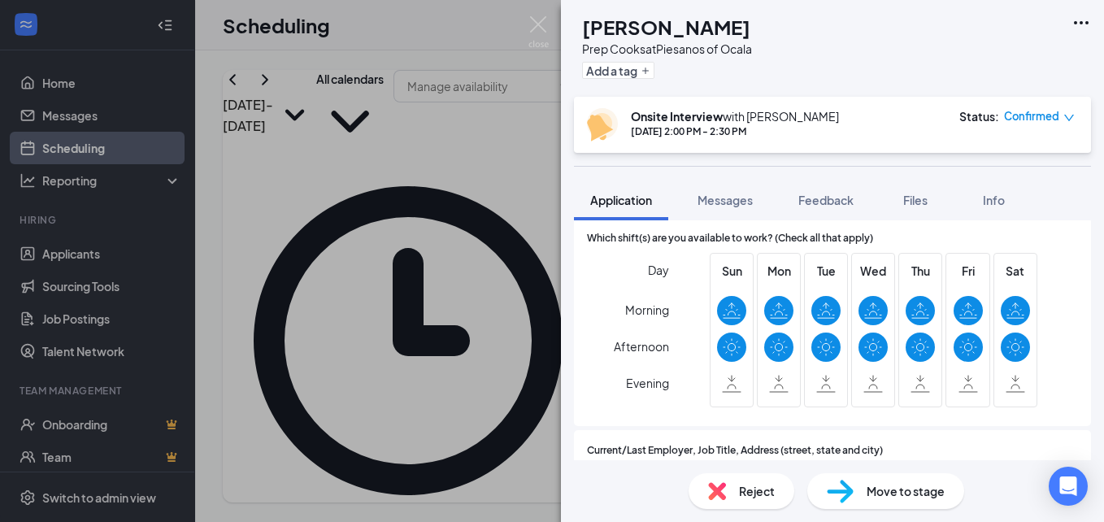
click at [1066, 114] on icon "down" at bounding box center [1069, 117] width 11 height 11
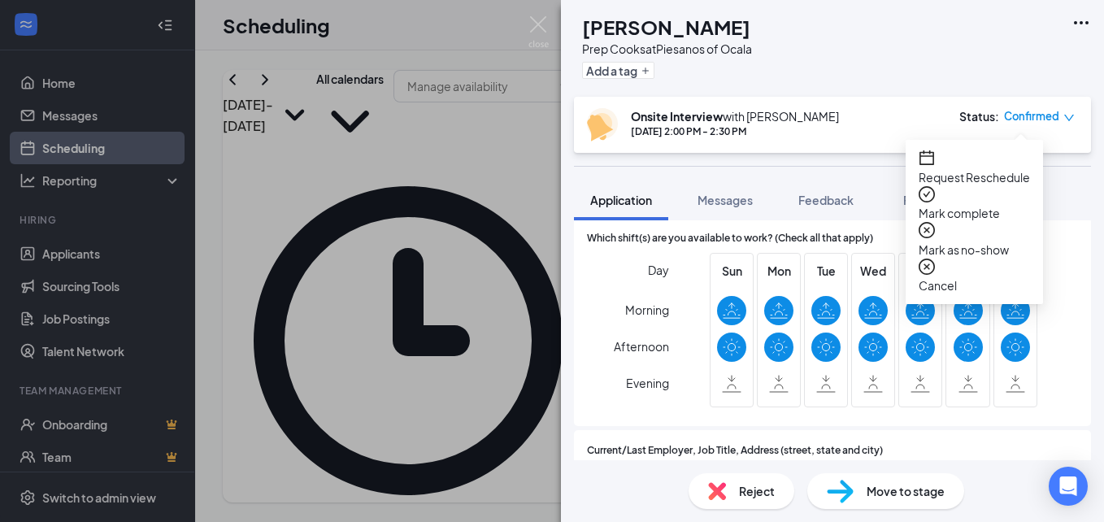
click at [980, 169] on span "Request Reschedule" at bounding box center [974, 177] width 111 height 18
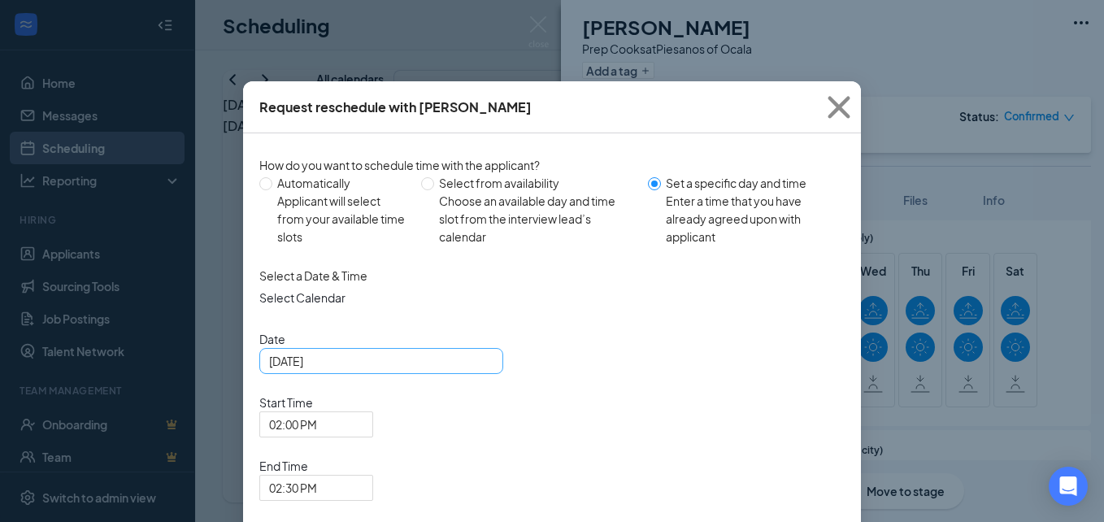
click at [469, 370] on div "[DATE]" at bounding box center [381, 361] width 224 height 18
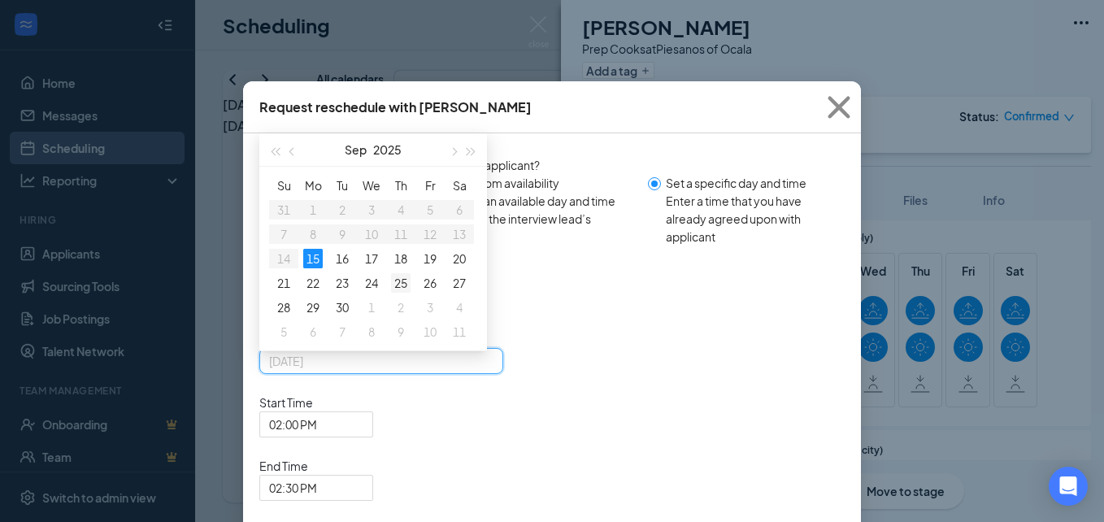
type input "[DATE]"
click at [397, 293] on div "25" at bounding box center [401, 283] width 20 height 20
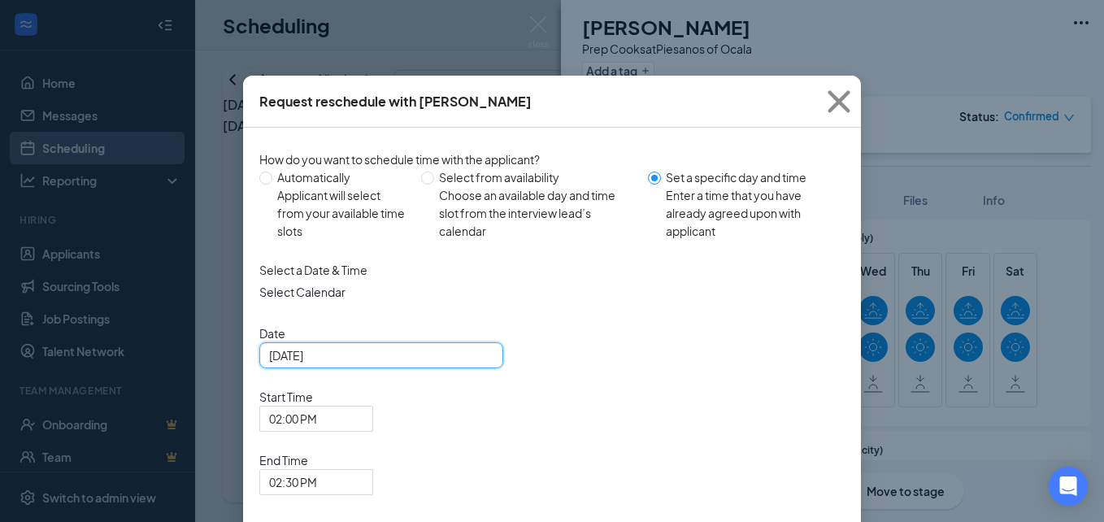
scroll to position [7, 0]
click at [364, 406] on span "02:00 PM" at bounding box center [316, 418] width 94 height 24
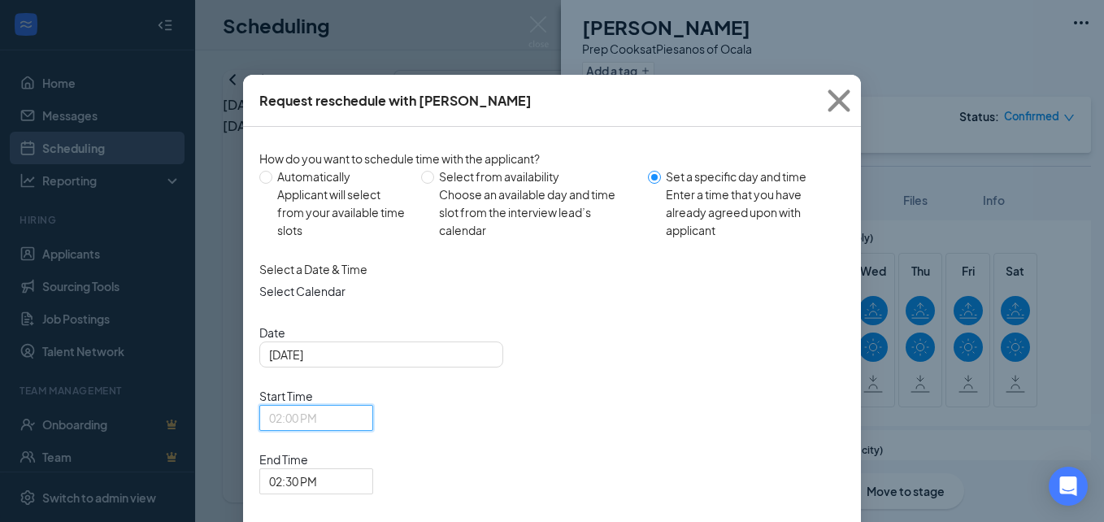
scroll to position [1926, 0]
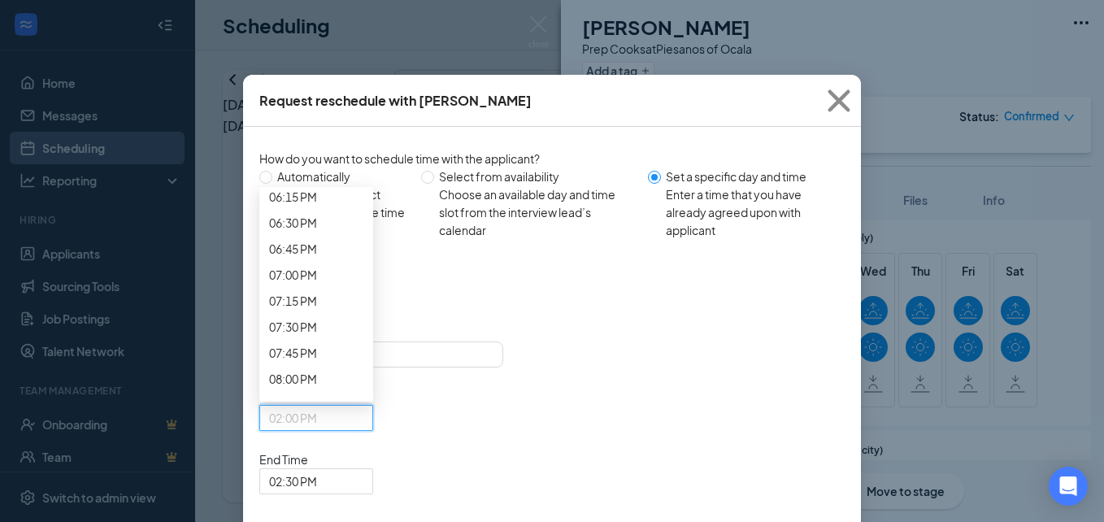
click at [364, 406] on span "02:00 PM" at bounding box center [316, 418] width 94 height 24
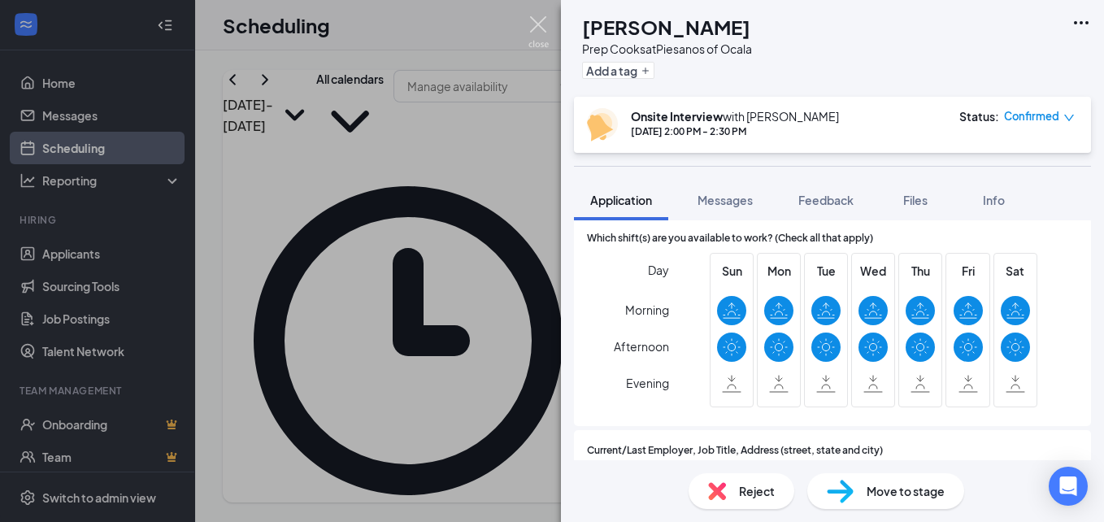
click at [540, 27] on img at bounding box center [539, 32] width 20 height 32
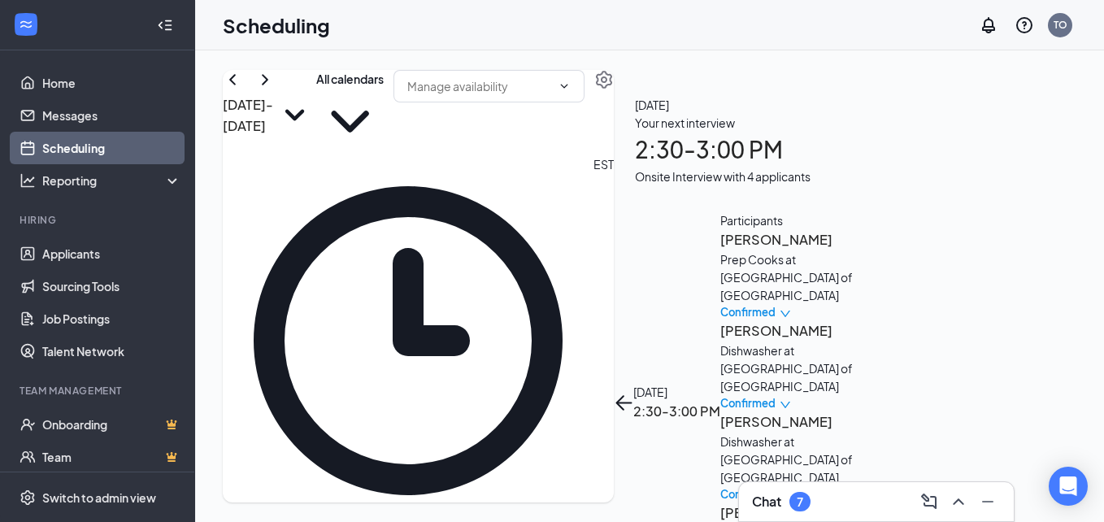
click at [818, 320] on h3 "[PERSON_NAME]" at bounding box center [805, 330] width 171 height 21
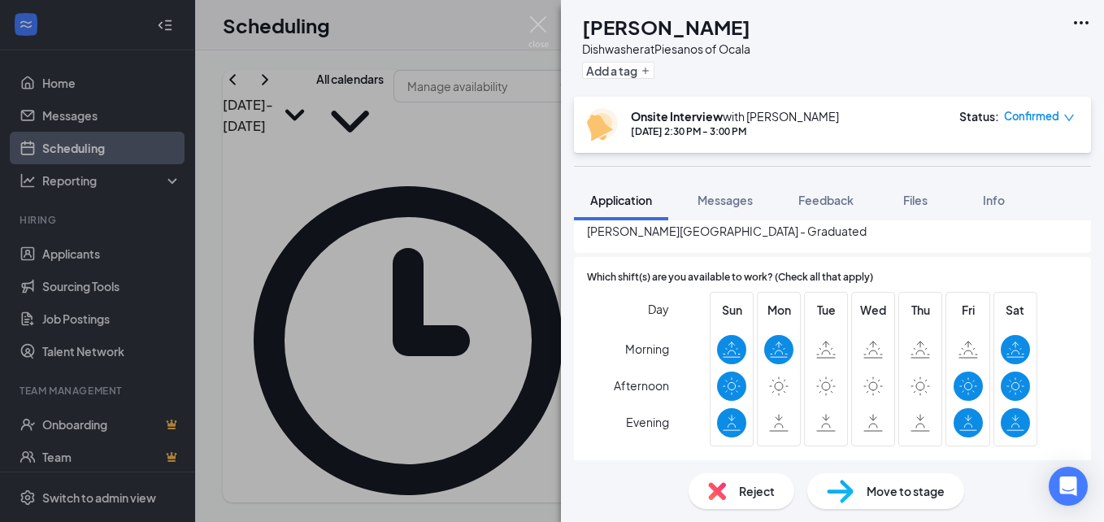
scroll to position [820, 0]
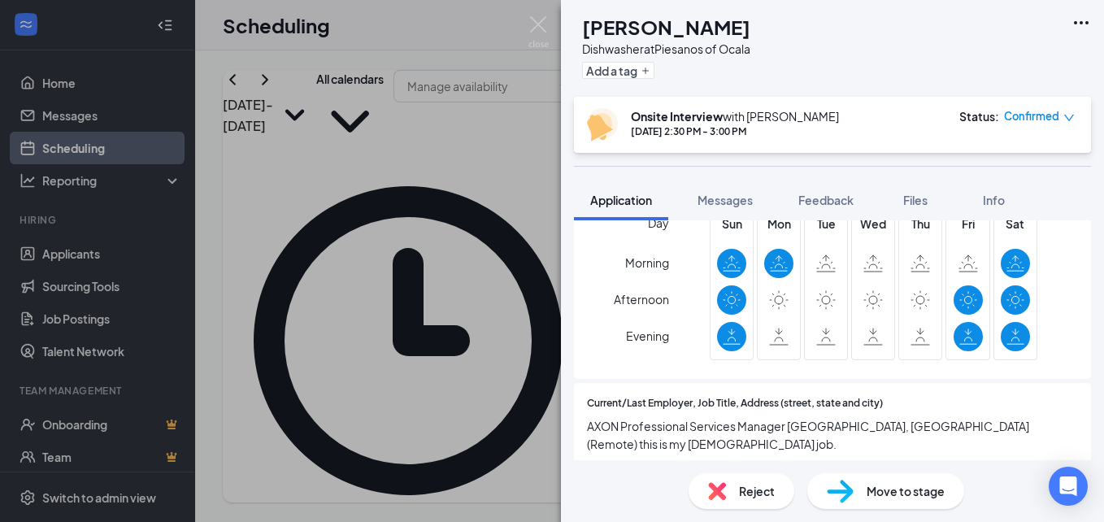
click at [1068, 115] on icon "down" at bounding box center [1069, 117] width 11 height 11
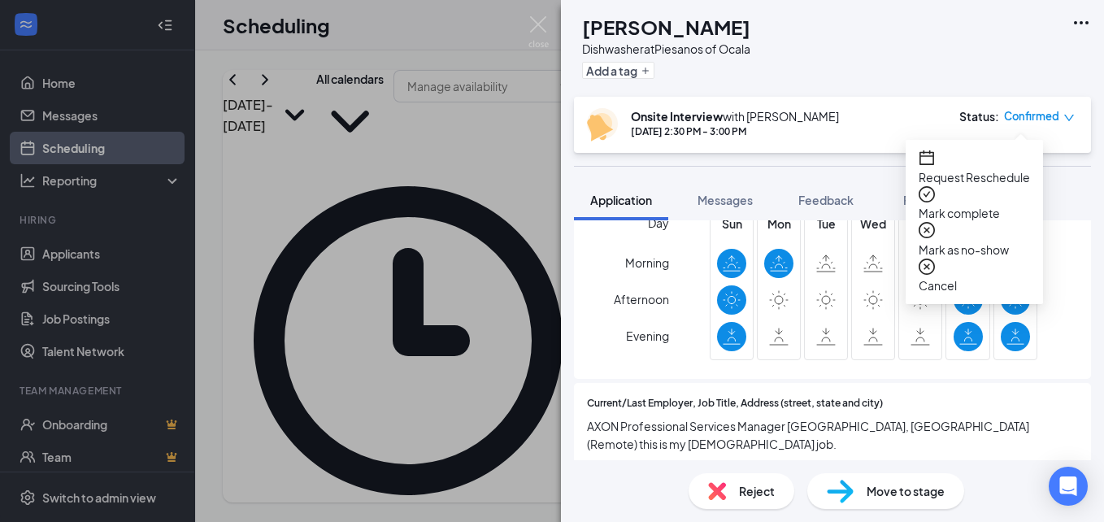
click at [944, 259] on div "Cancel" at bounding box center [974, 277] width 111 height 37
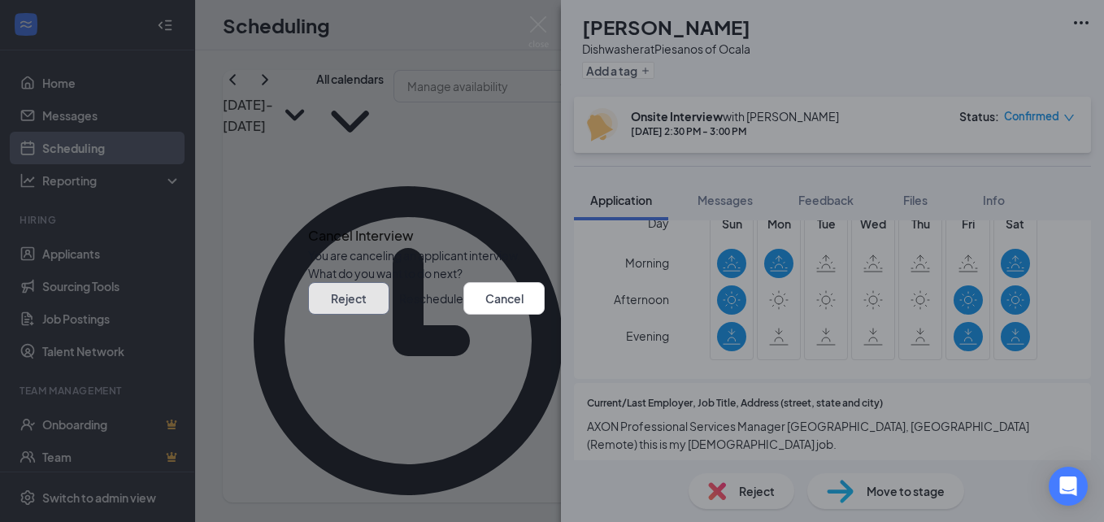
click at [390, 315] on button "Reject" at bounding box center [348, 298] width 81 height 33
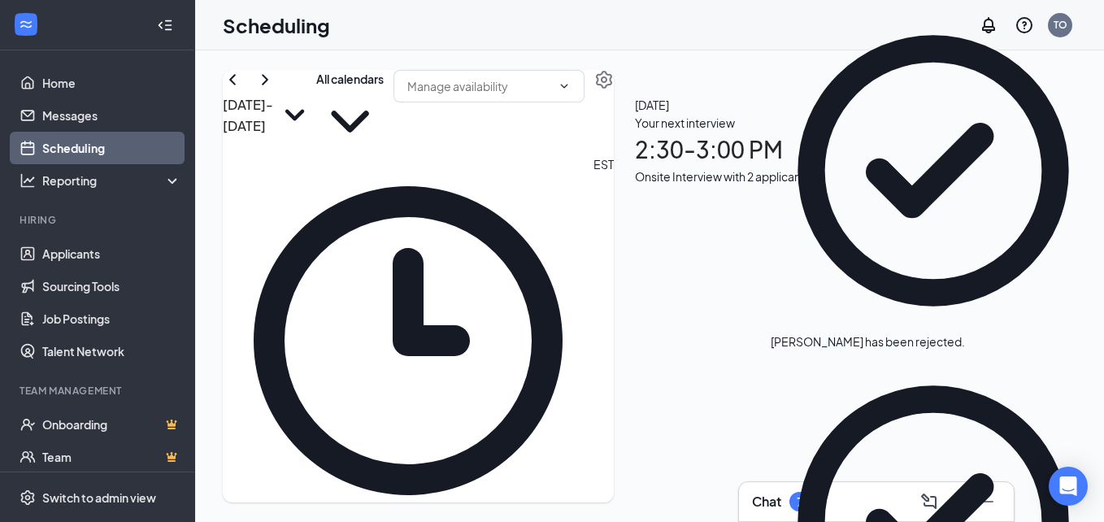
click at [811, 185] on div "Onsite Interview with 2 applicants" at bounding box center [723, 177] width 176 height 18
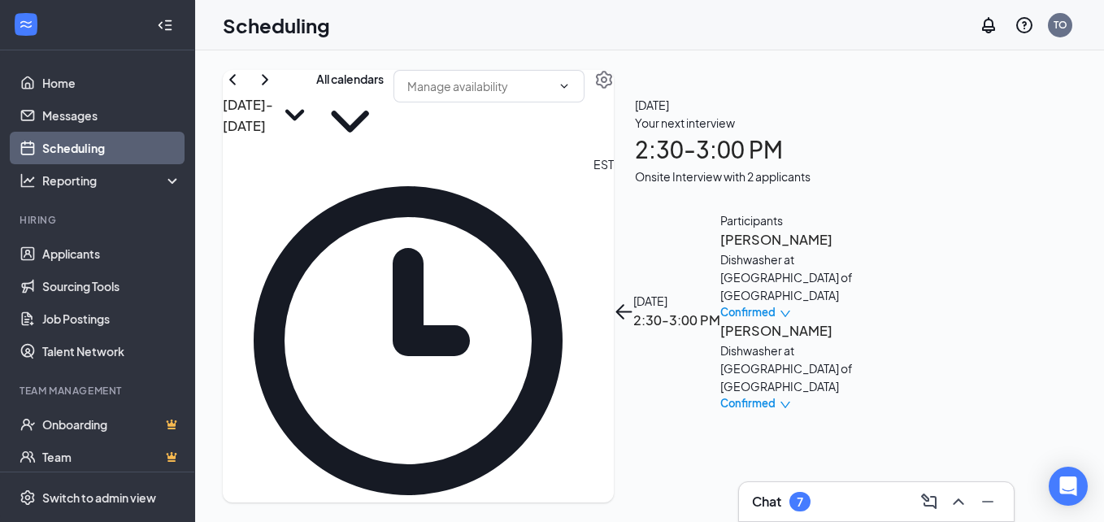
click at [860, 250] on div "Dishwasher at [GEOGRAPHIC_DATA] of [GEOGRAPHIC_DATA]" at bounding box center [805, 277] width 171 height 54
click at [860, 229] on h3 "[PERSON_NAME]" at bounding box center [805, 239] width 171 height 21
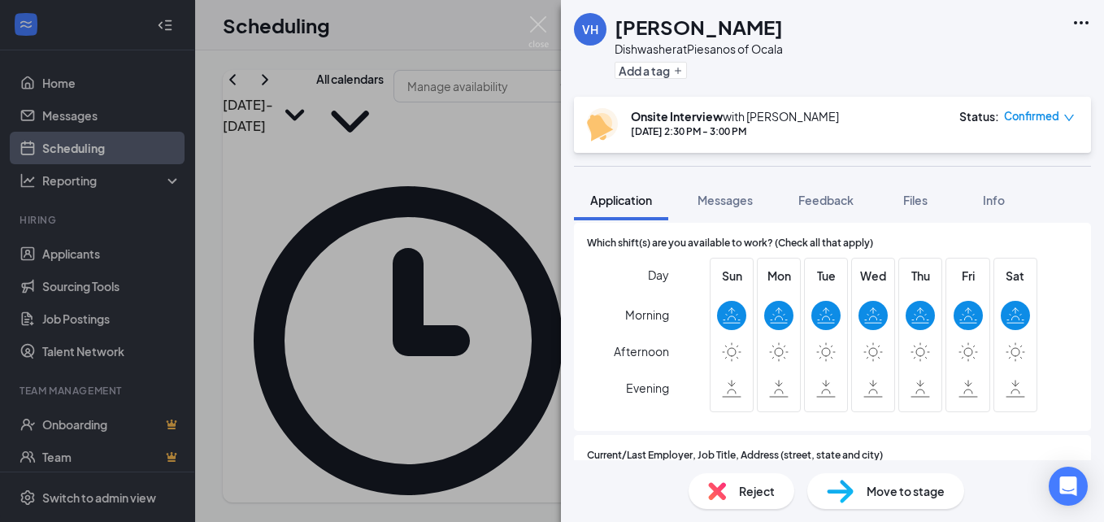
scroll to position [658, 0]
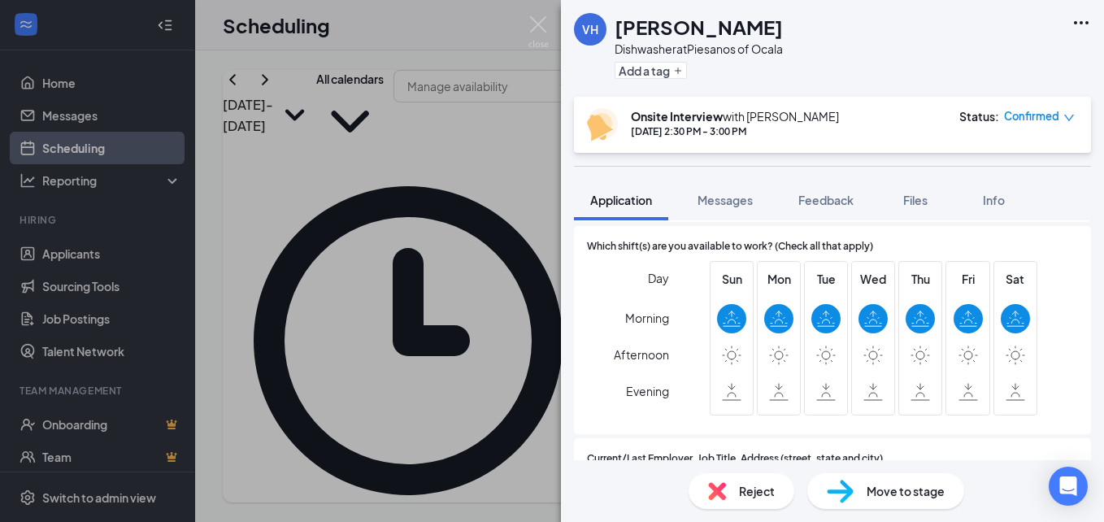
click at [1067, 116] on icon "down" at bounding box center [1069, 117] width 11 height 11
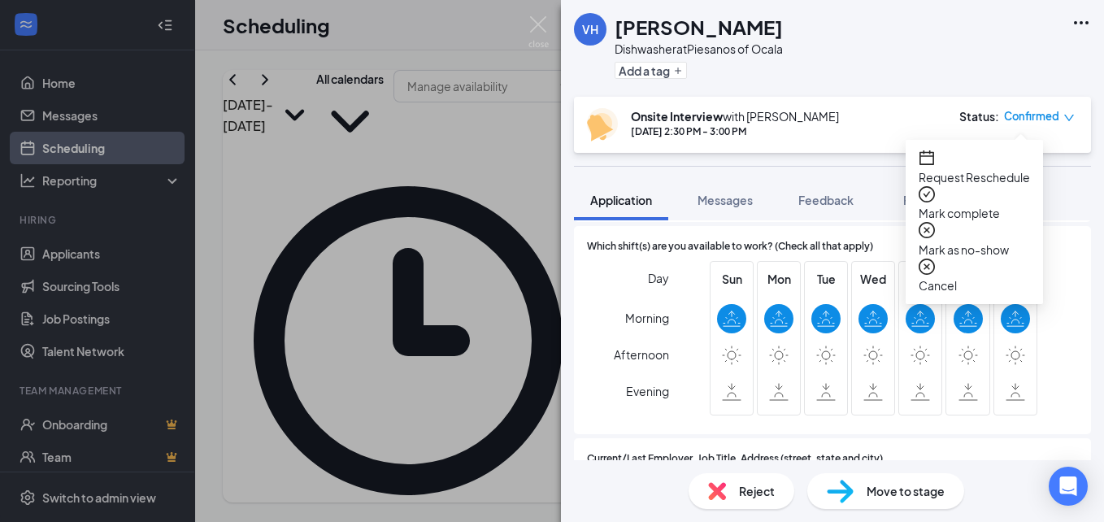
click at [960, 276] on span "Cancel" at bounding box center [974, 285] width 111 height 18
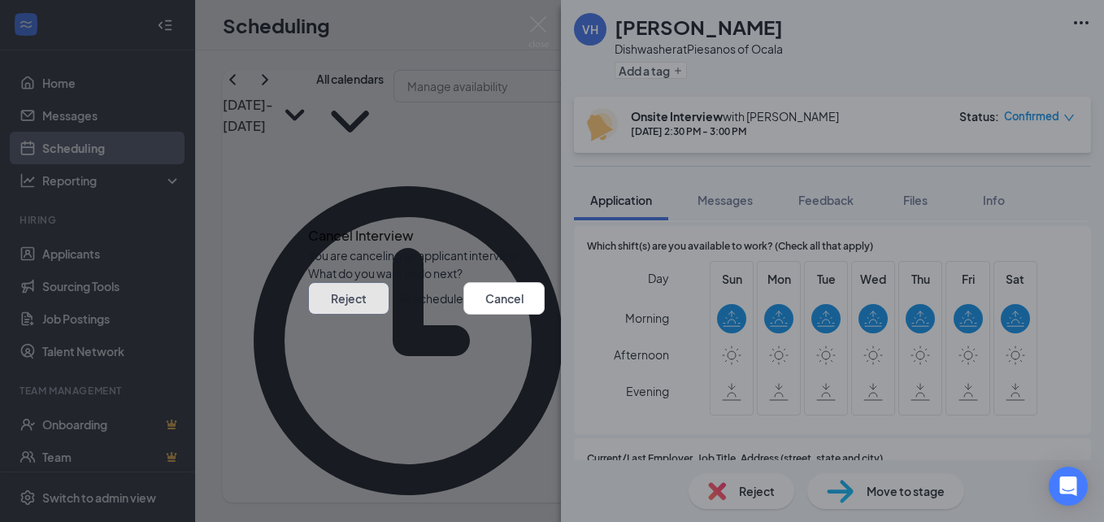
click at [390, 315] on button "Reject" at bounding box center [348, 298] width 81 height 33
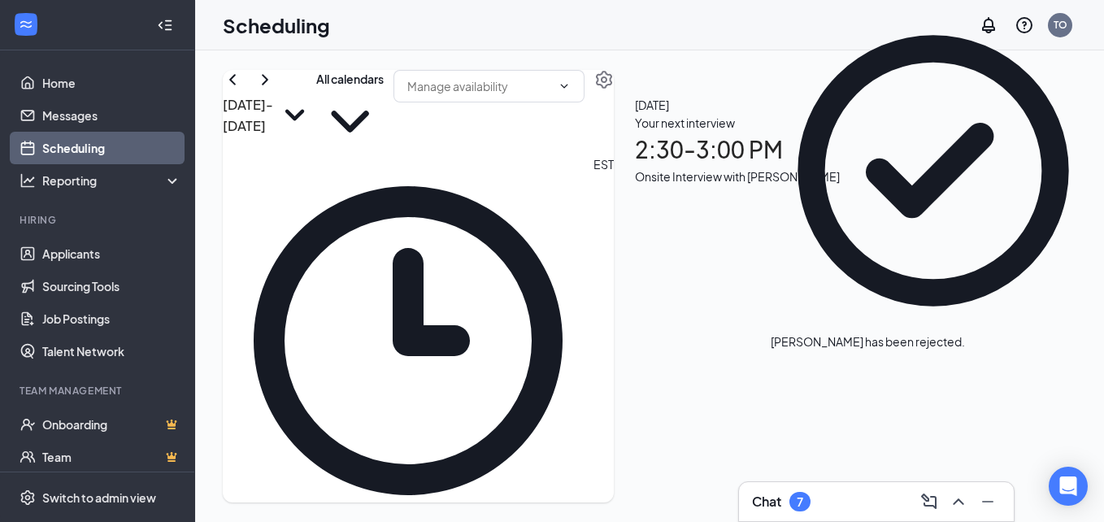
click at [840, 185] on div "Onsite Interview with [PERSON_NAME]" at bounding box center [737, 177] width 205 height 18
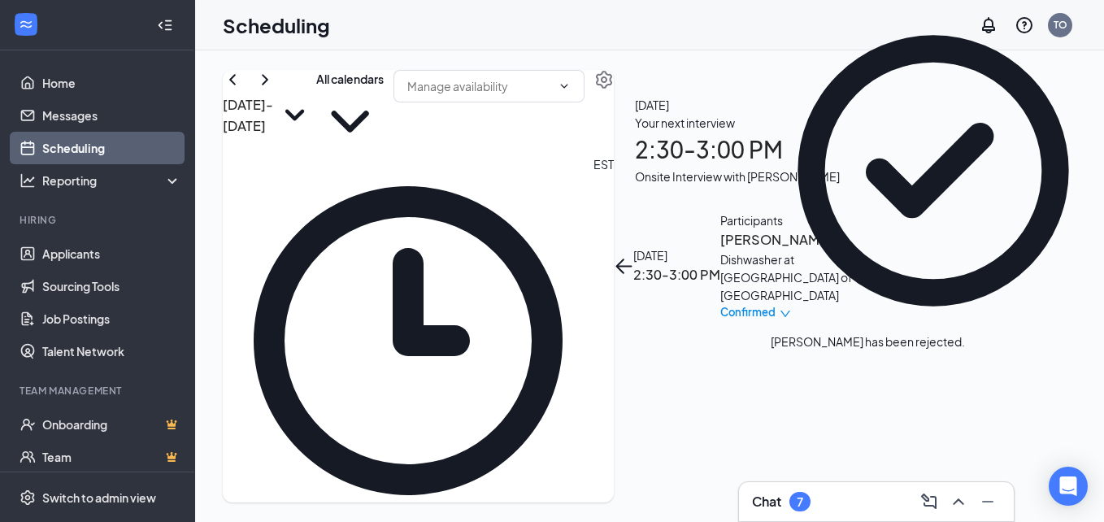
click at [825, 229] on h3 "[PERSON_NAME]" at bounding box center [805, 239] width 171 height 21
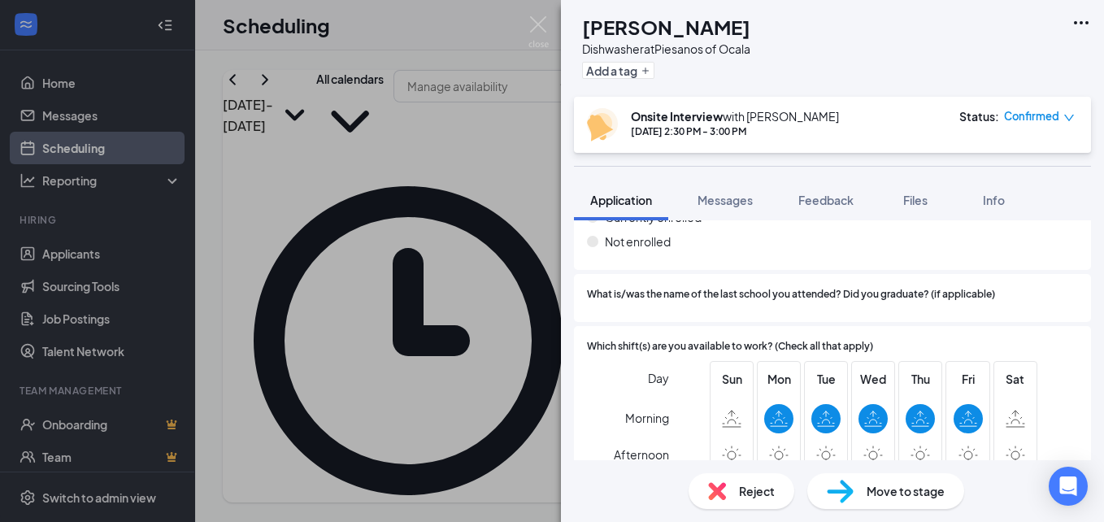
scroll to position [732, 0]
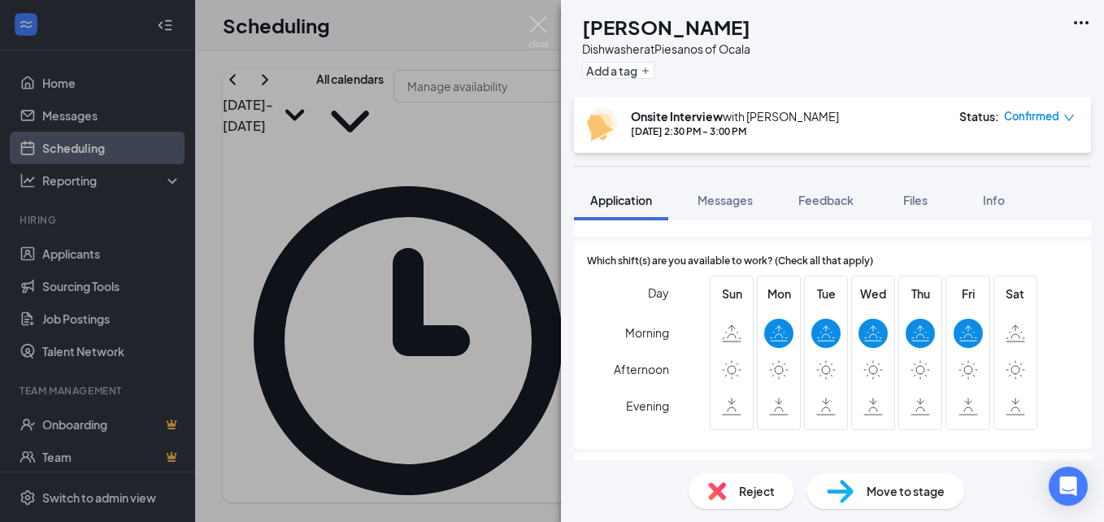
click at [1067, 117] on icon "down" at bounding box center [1069, 118] width 10 height 7
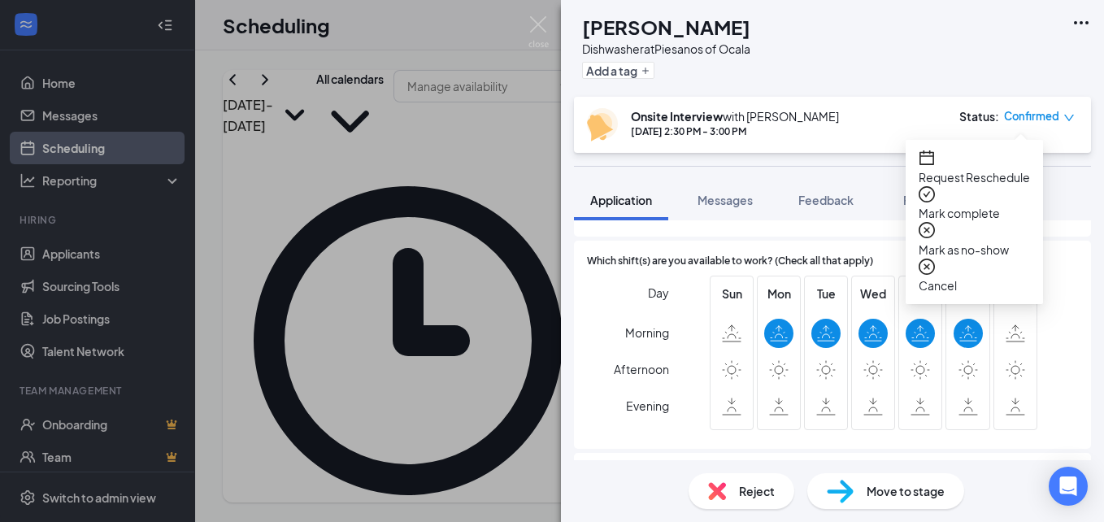
click at [949, 276] on span "Cancel" at bounding box center [974, 285] width 111 height 18
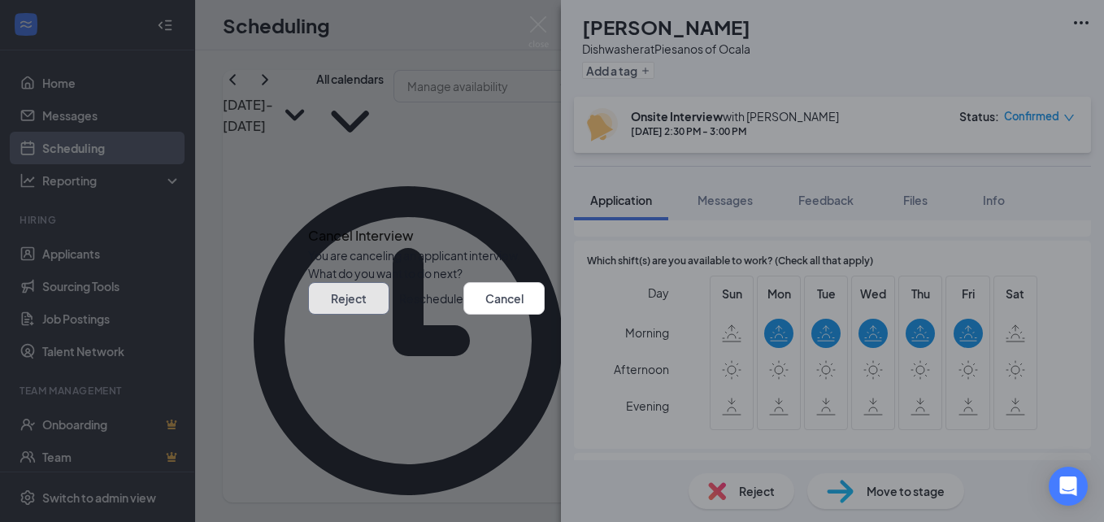
click at [390, 315] on button "Reject" at bounding box center [348, 298] width 81 height 33
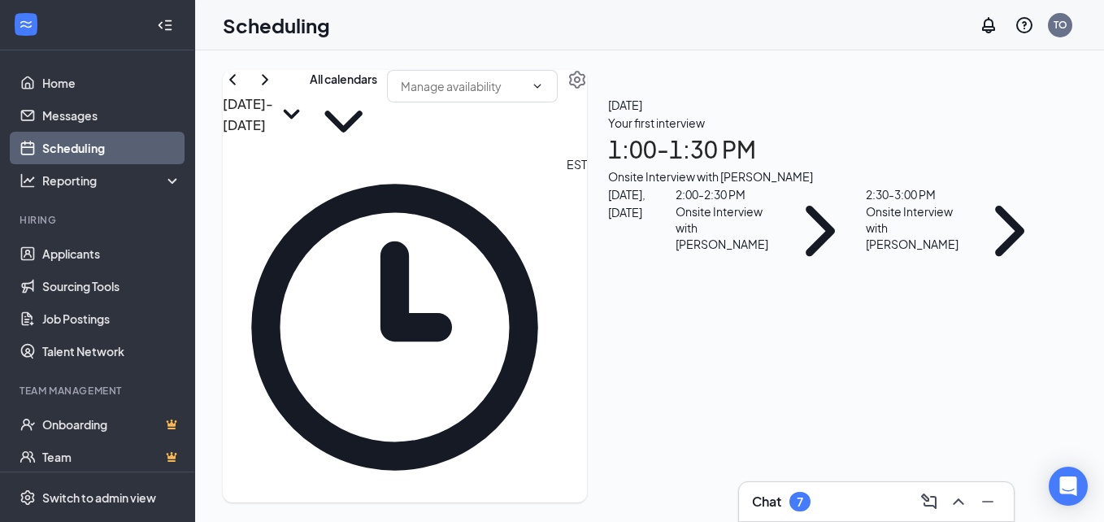
click at [824, 185] on div "Onsite Interview with [PERSON_NAME]" at bounding box center [831, 177] width 447 height 18
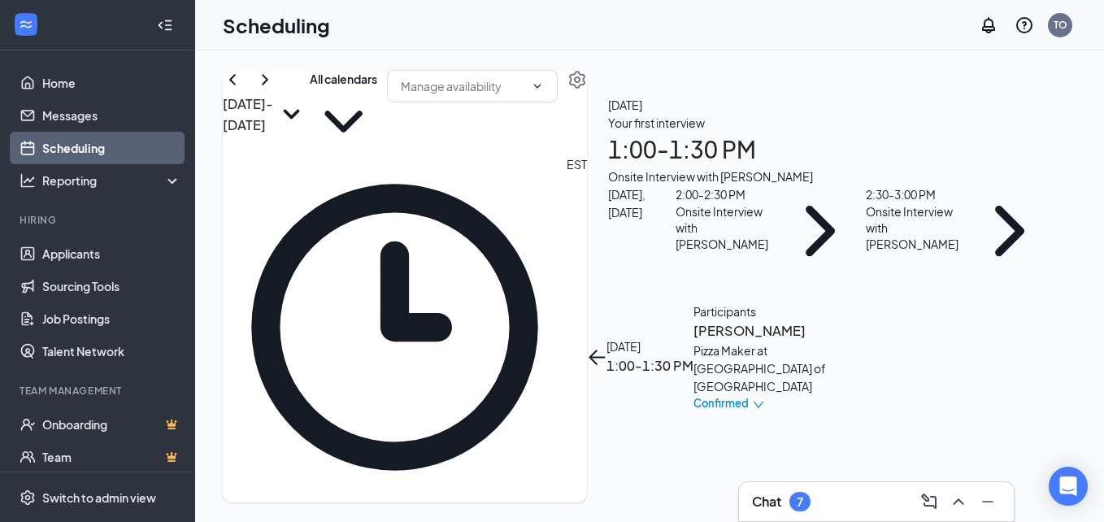
click at [822, 320] on h3 "[PERSON_NAME]" at bounding box center [779, 330] width 171 height 21
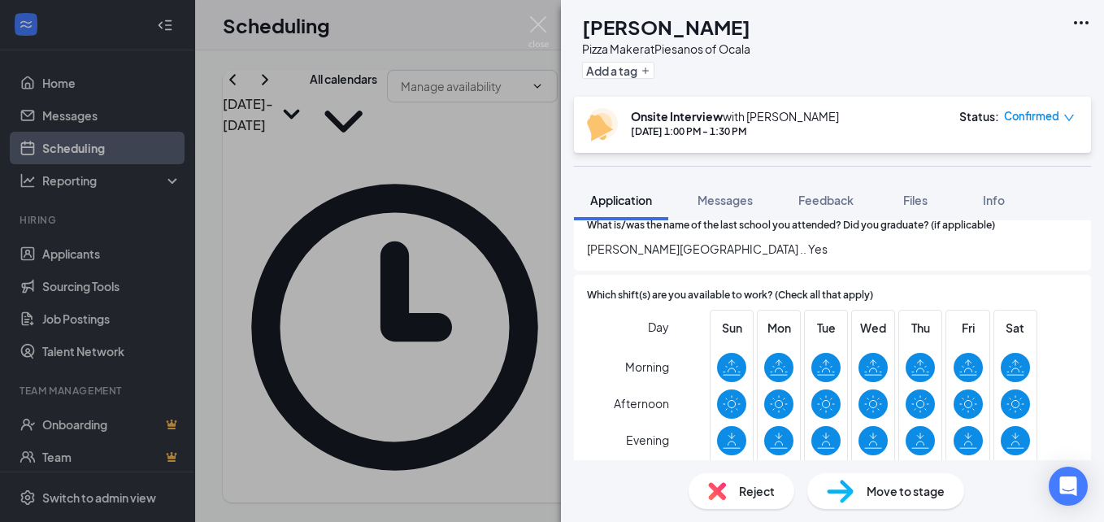
scroll to position [569, 0]
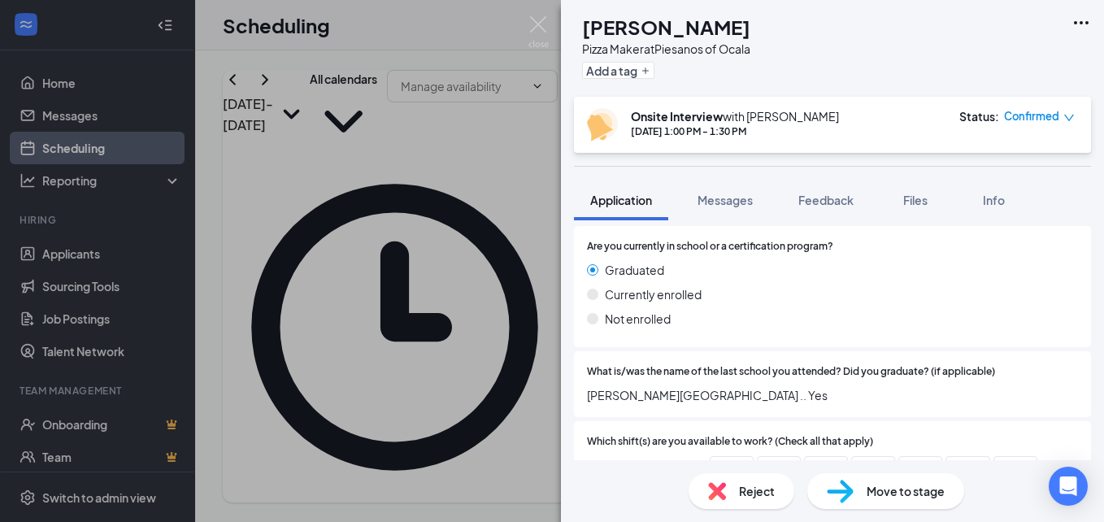
click at [1069, 111] on div "Confirmed" at bounding box center [1039, 116] width 71 height 16
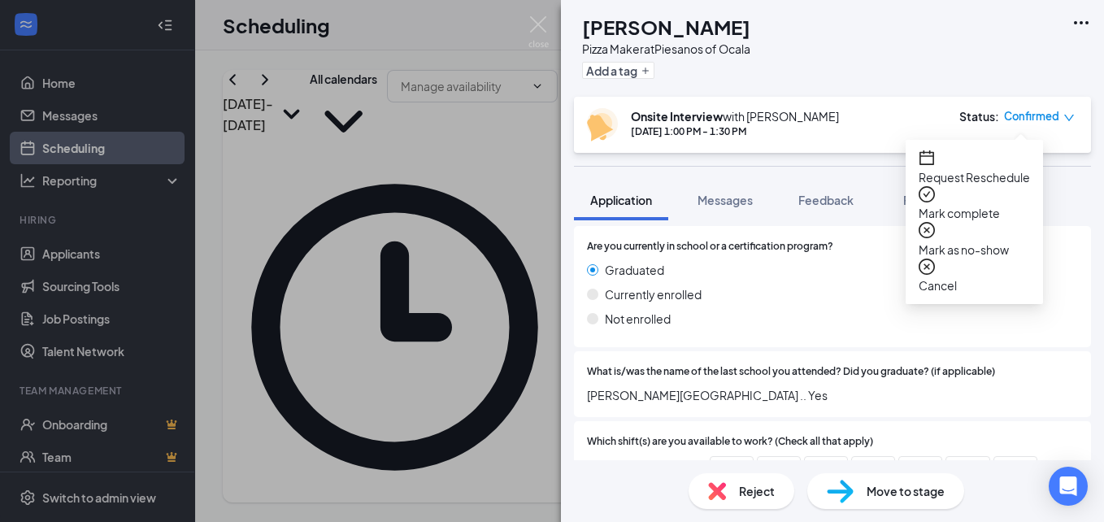
click at [1008, 169] on span "Request Reschedule" at bounding box center [974, 177] width 111 height 18
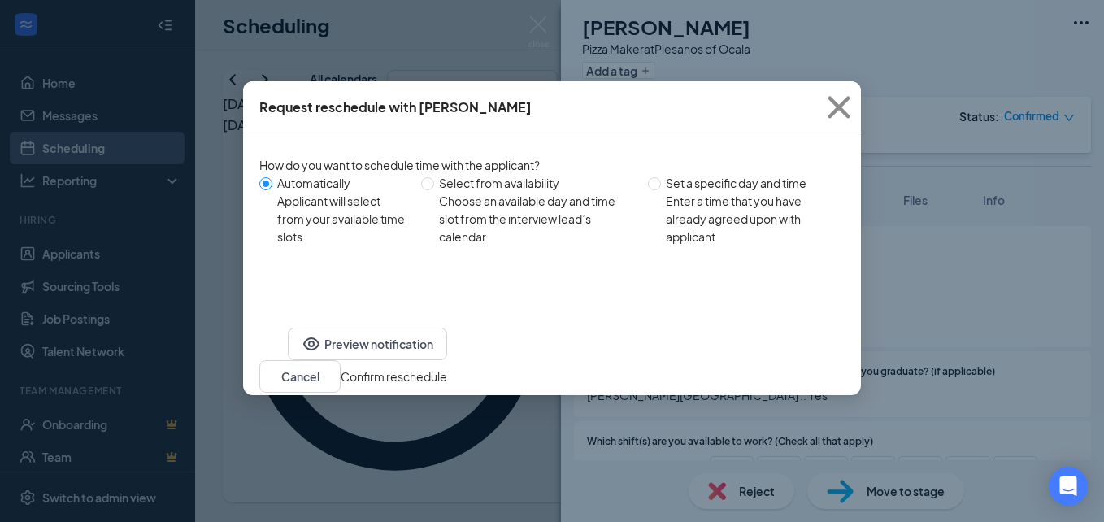
click at [671, 194] on div "Enter a time that you have already agreed upon with applicant" at bounding box center [749, 219] width 166 height 54
click at [661, 190] on input "Set a specific day and time Enter a time that you have already agreed upon with…" at bounding box center [654, 183] width 13 height 13
radio input "true"
radio input "false"
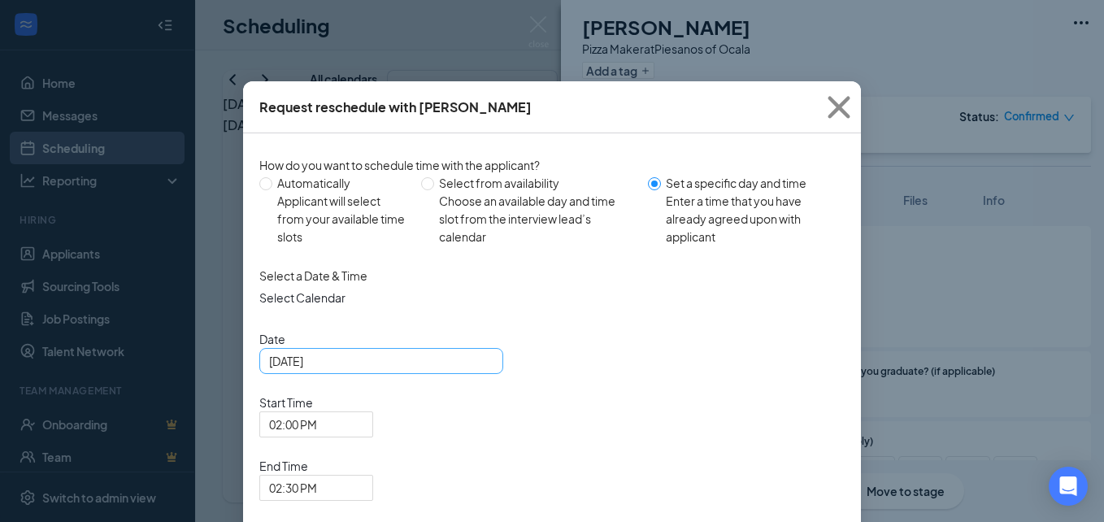
click at [474, 370] on div "[DATE]" at bounding box center [381, 361] width 224 height 18
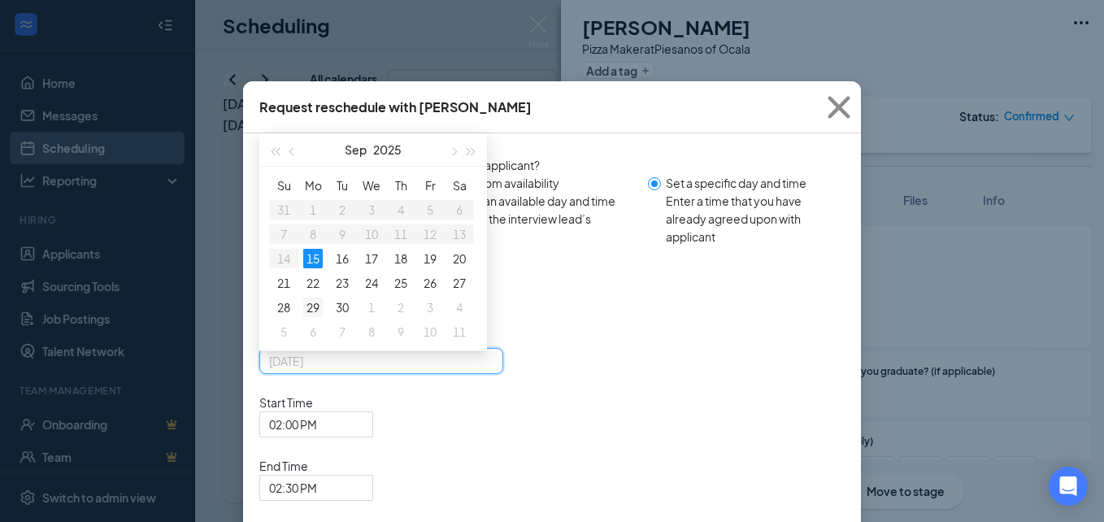
type input "[DATE]"
click at [298, 312] on td "29" at bounding box center [312, 307] width 29 height 24
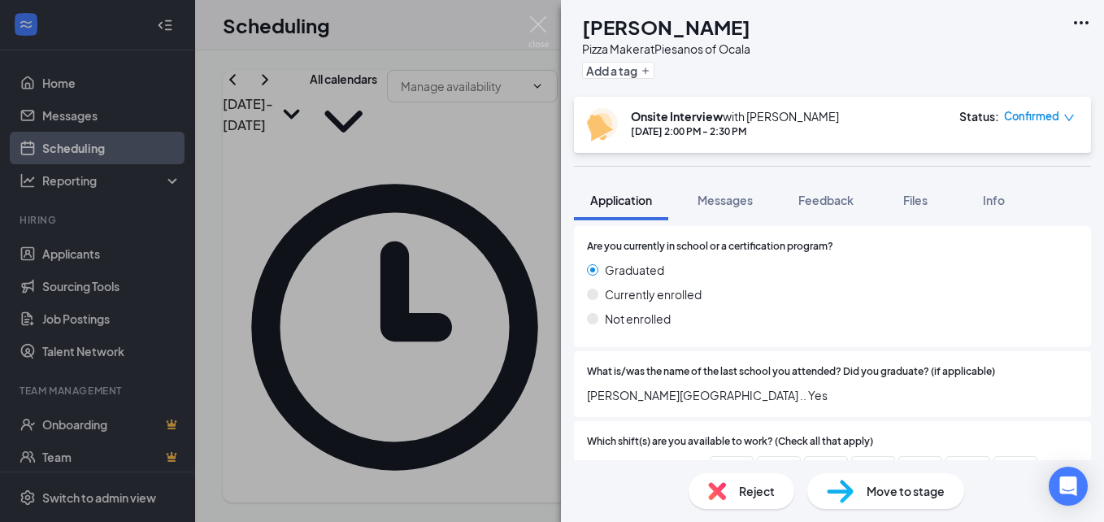
click at [525, 27] on div "[PERSON_NAME] [PERSON_NAME] Pizza Maker at [GEOGRAPHIC_DATA] of Ocala Add a tag…" at bounding box center [552, 261] width 1104 height 522
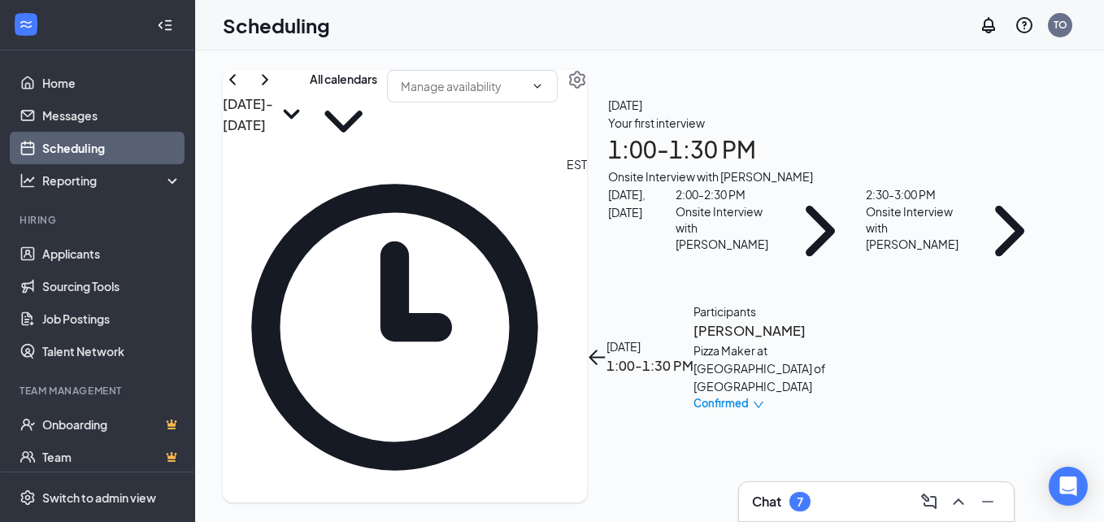
click at [607, 347] on button "back-button" at bounding box center [597, 357] width 20 height 20
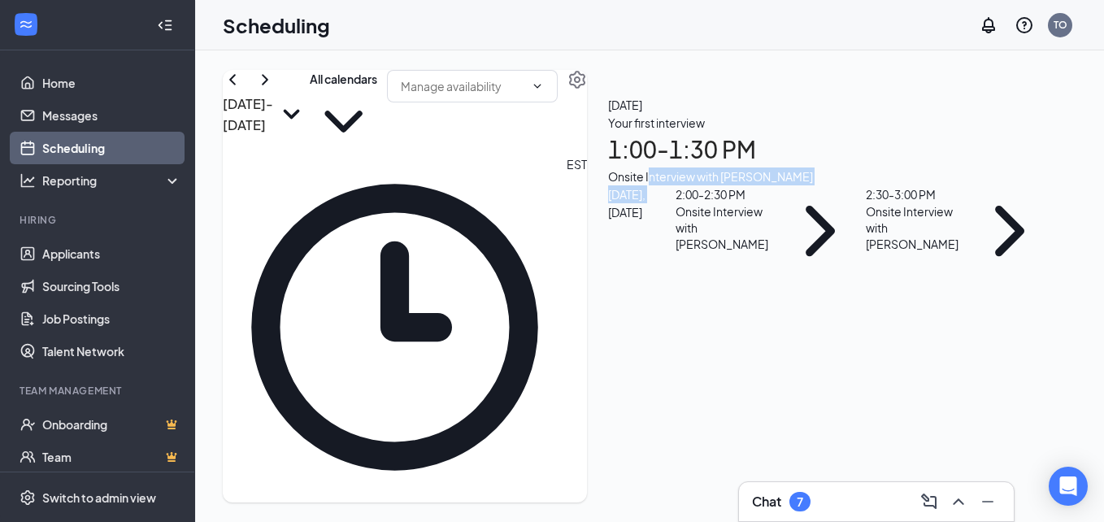
drag, startPoint x: 856, startPoint y: 243, endPoint x: 856, endPoint y: 303, distance: 59.4
click at [856, 303] on div "[DATE] Your first interview 1:00 - 1:30 PM Onsite Interview with [PERSON_NAME] …" at bounding box center [832, 186] width 490 height 233
drag, startPoint x: 856, startPoint y: 303, endPoint x: 854, endPoint y: 346, distance: 43.2
click at [774, 203] on div "2:00 - 2:30 PM" at bounding box center [725, 194] width 98 height 18
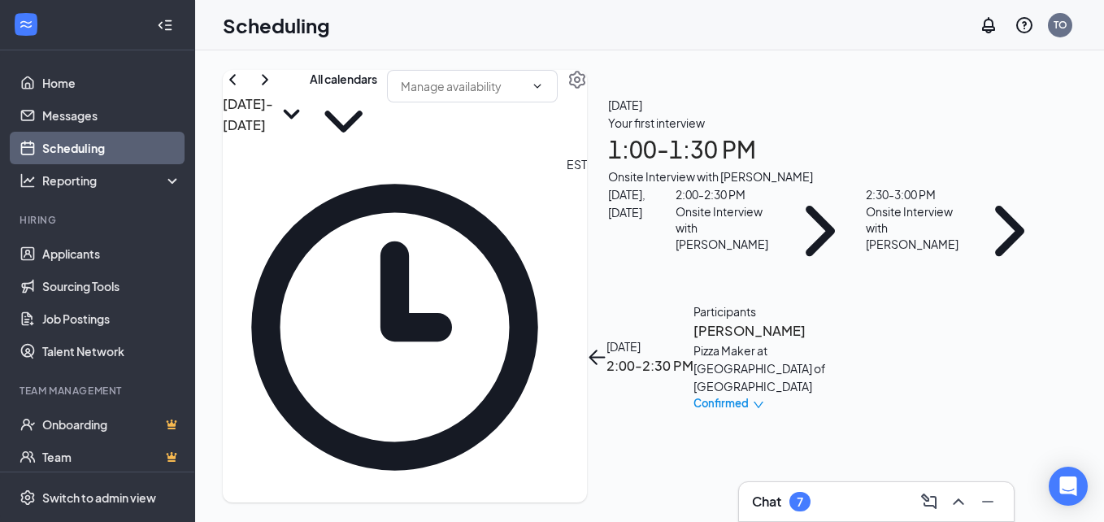
click at [797, 320] on h3 "[PERSON_NAME]" at bounding box center [779, 330] width 171 height 21
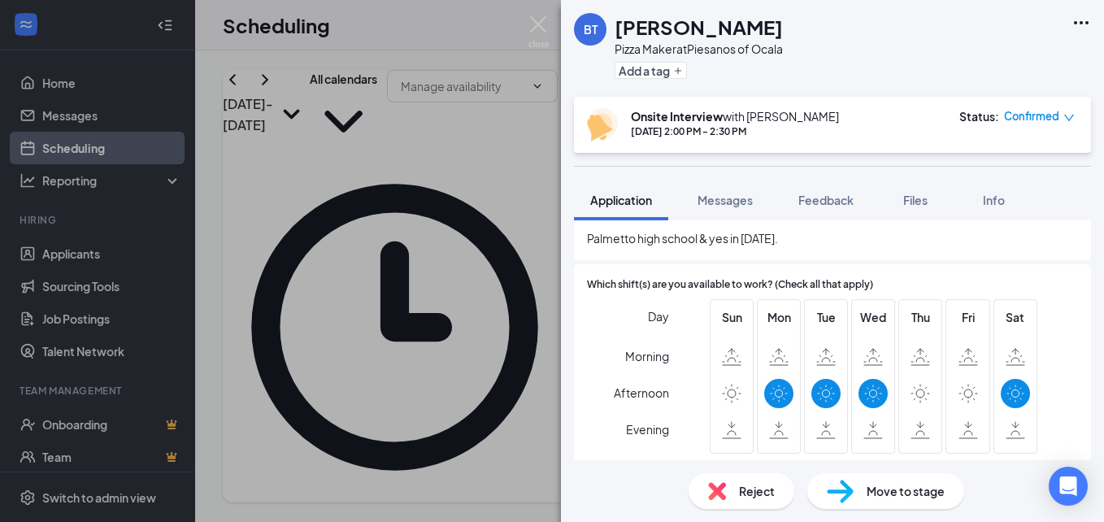
scroll to position [813, 0]
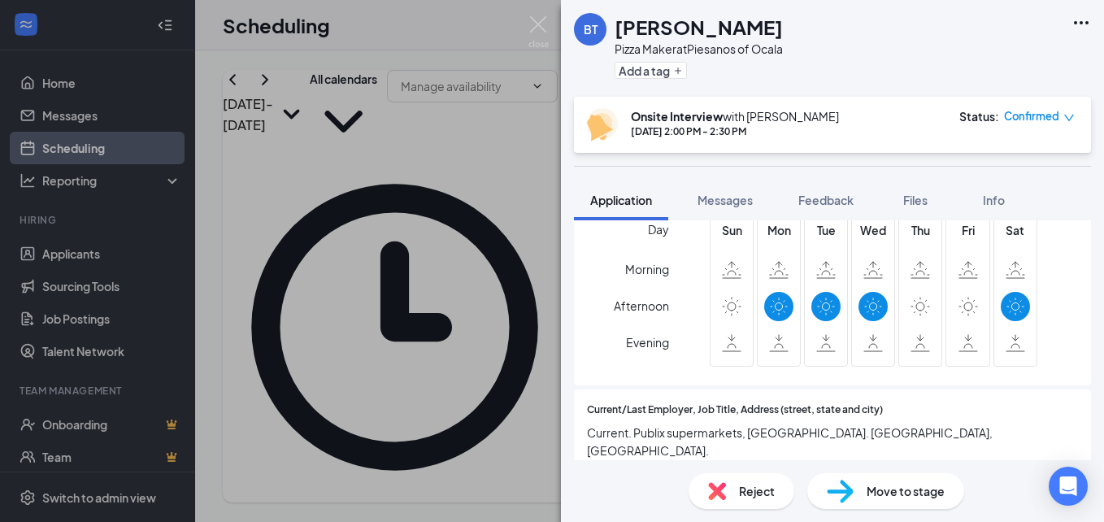
click at [1062, 117] on div "Confirmed" at bounding box center [1039, 116] width 71 height 16
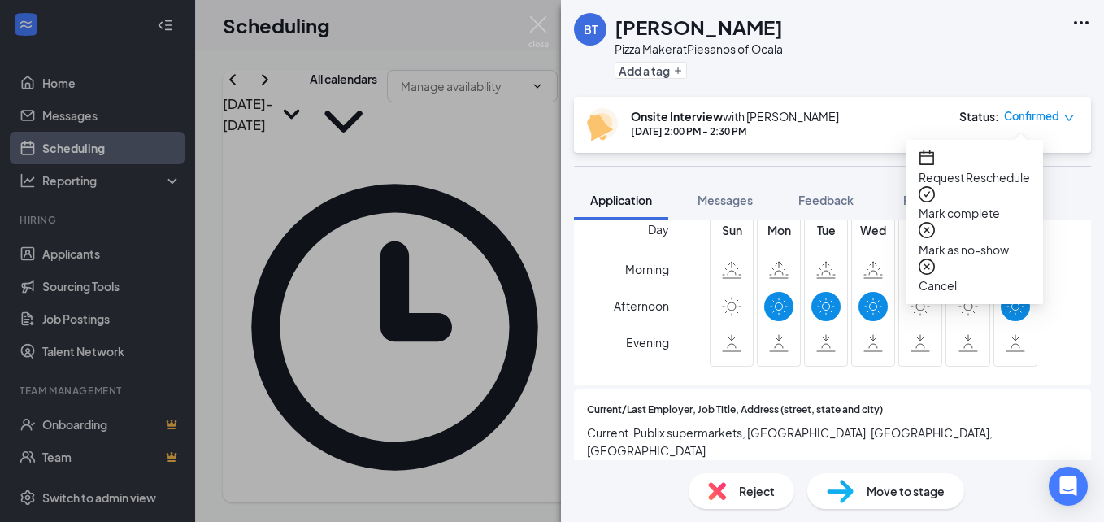
click at [934, 259] on icon "close-circle" at bounding box center [927, 267] width 16 height 16
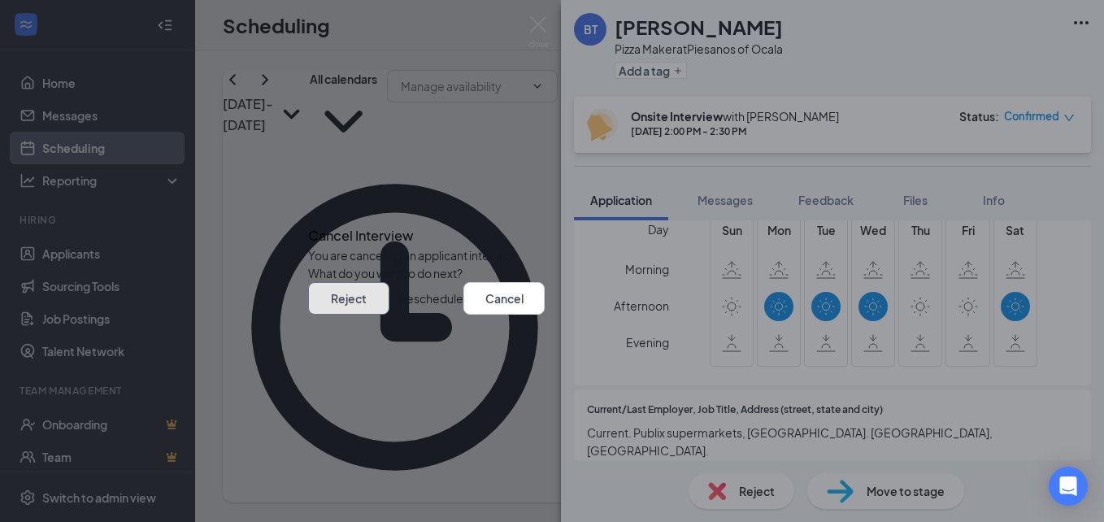
click at [390, 315] on button "Reject" at bounding box center [348, 298] width 81 height 33
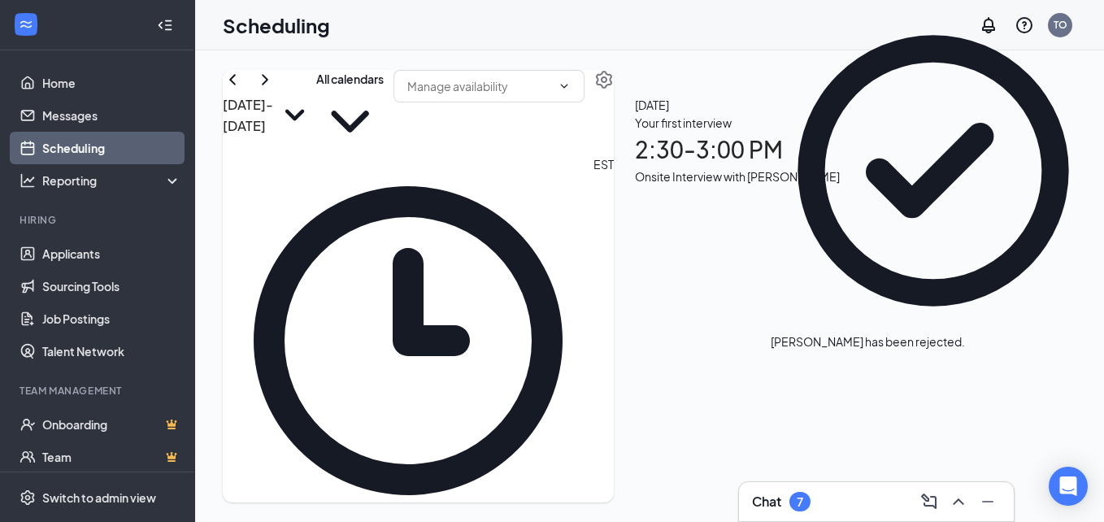
click at [840, 185] on div "Your first interview 2:30 - 3:00 PM Onsite Interview with [PERSON_NAME]" at bounding box center [737, 150] width 205 height 72
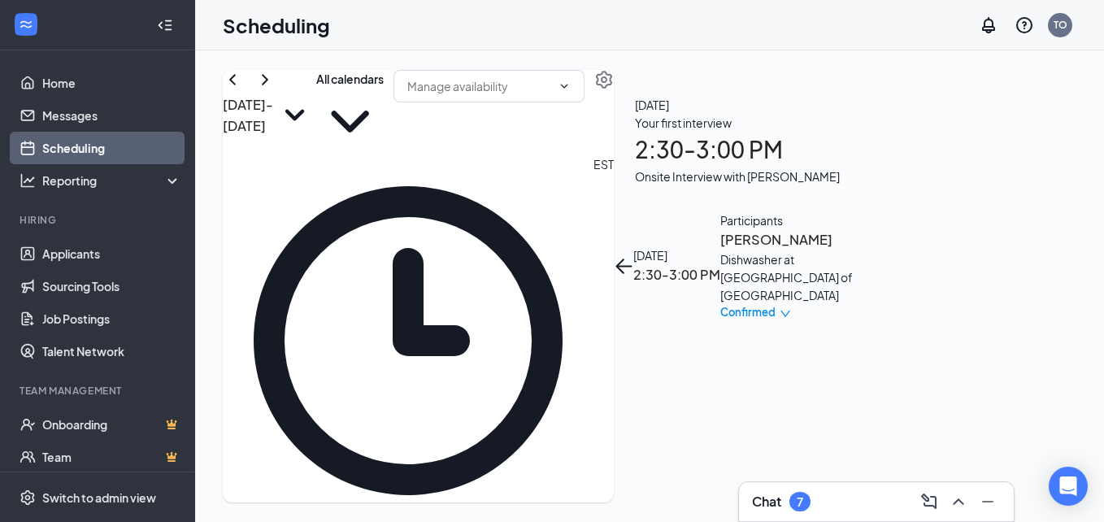
click at [839, 229] on h3 "[PERSON_NAME]" at bounding box center [805, 239] width 171 height 21
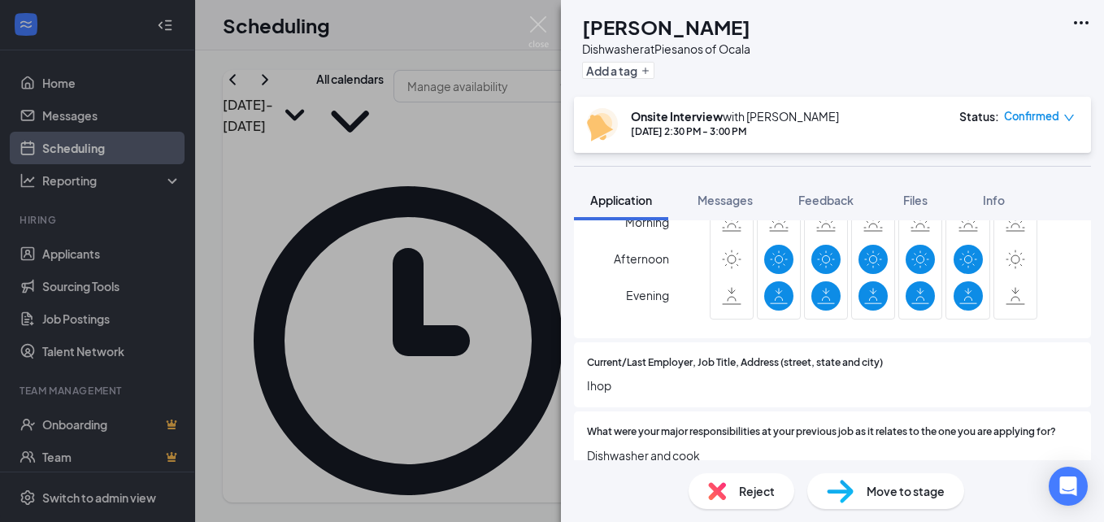
scroll to position [657, 0]
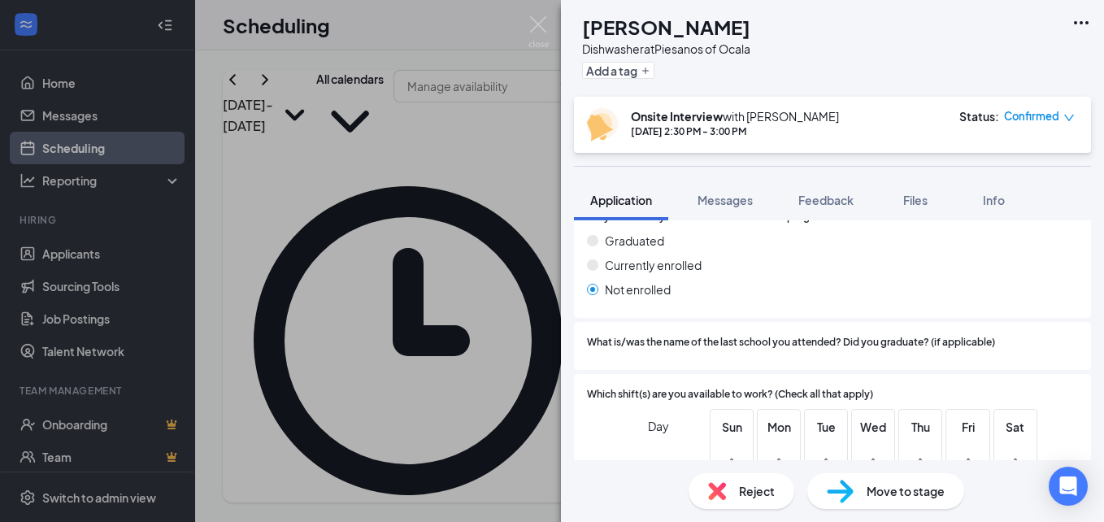
click at [1065, 111] on div "Confirmed" at bounding box center [1039, 116] width 71 height 16
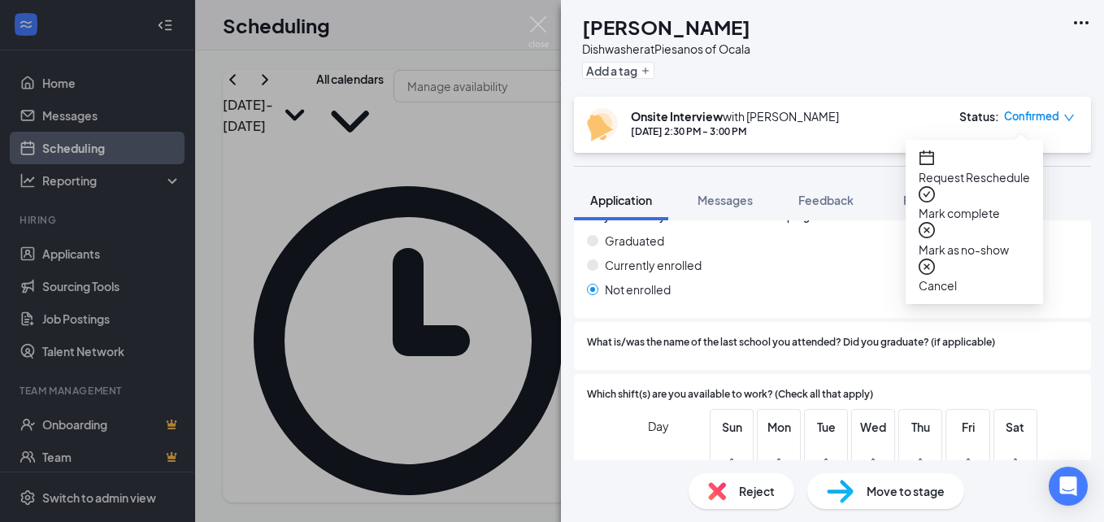
click at [939, 259] on div "Cancel" at bounding box center [974, 277] width 111 height 37
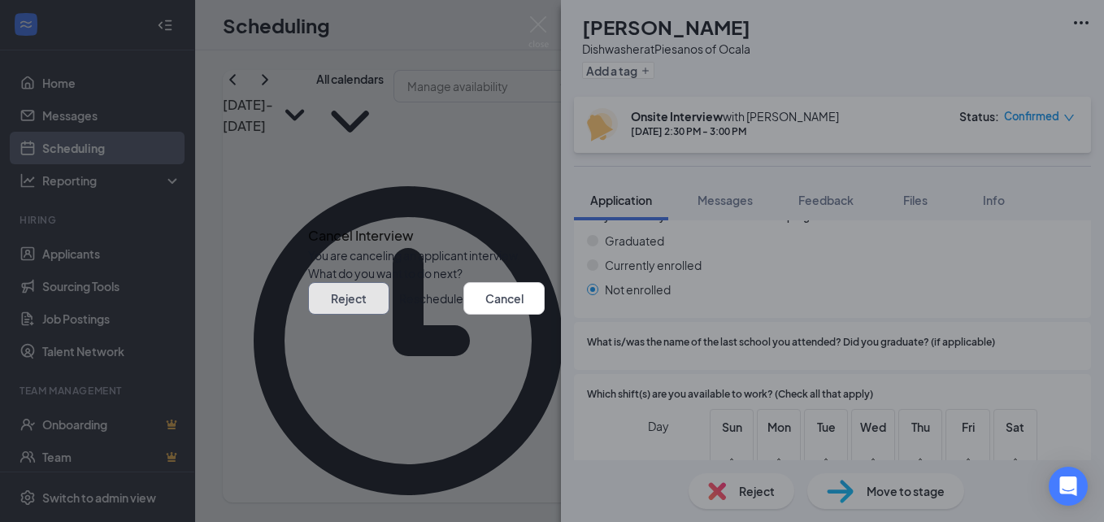
click at [390, 315] on button "Reject" at bounding box center [348, 298] width 81 height 33
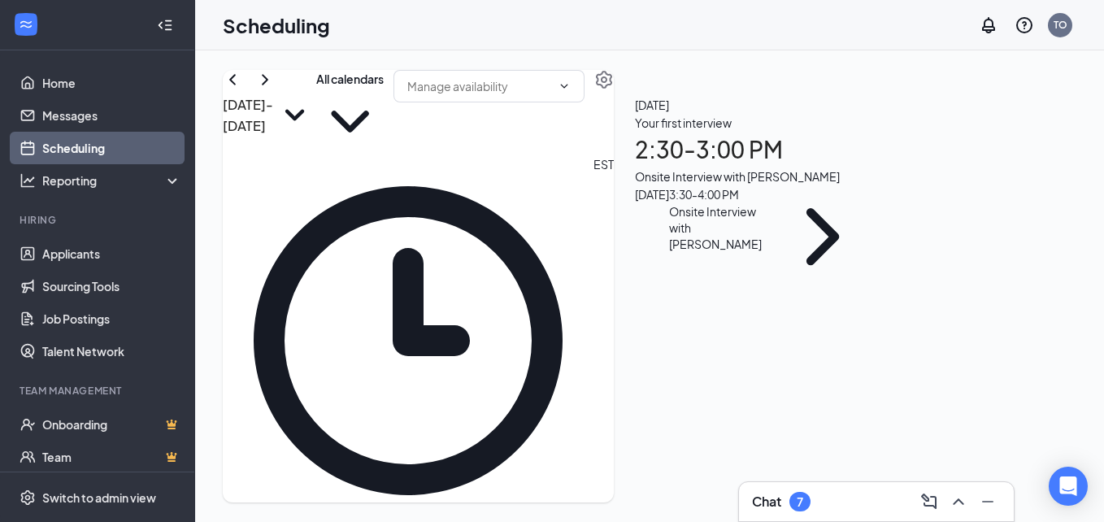
click at [872, 185] on div "Onsite Interview with [PERSON_NAME]" at bounding box center [754, 177] width 239 height 18
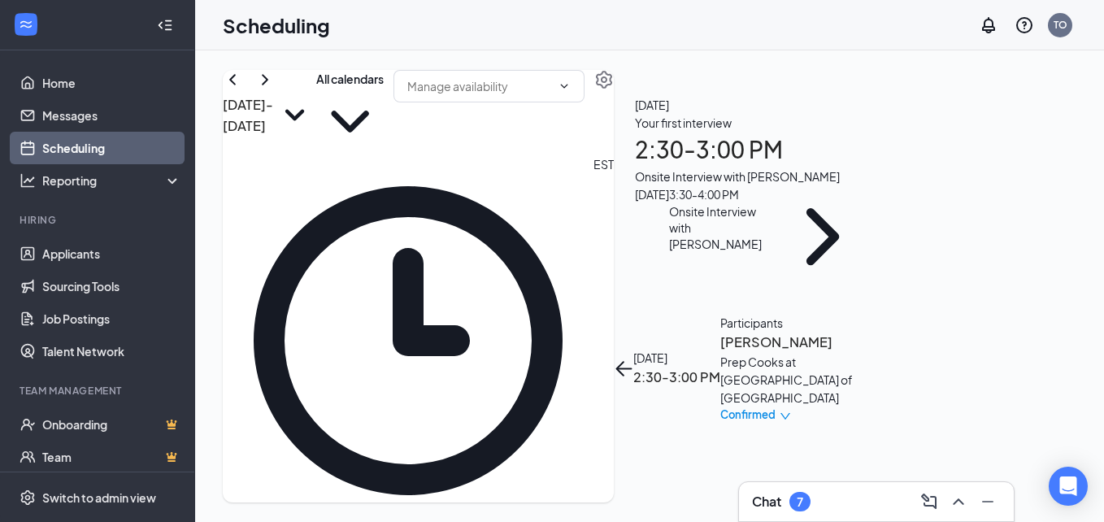
click at [862, 353] on div "Prep Cooks at [GEOGRAPHIC_DATA] of [GEOGRAPHIC_DATA]" at bounding box center [805, 380] width 171 height 54
click at [862, 332] on h3 "[PERSON_NAME]" at bounding box center [805, 342] width 171 height 21
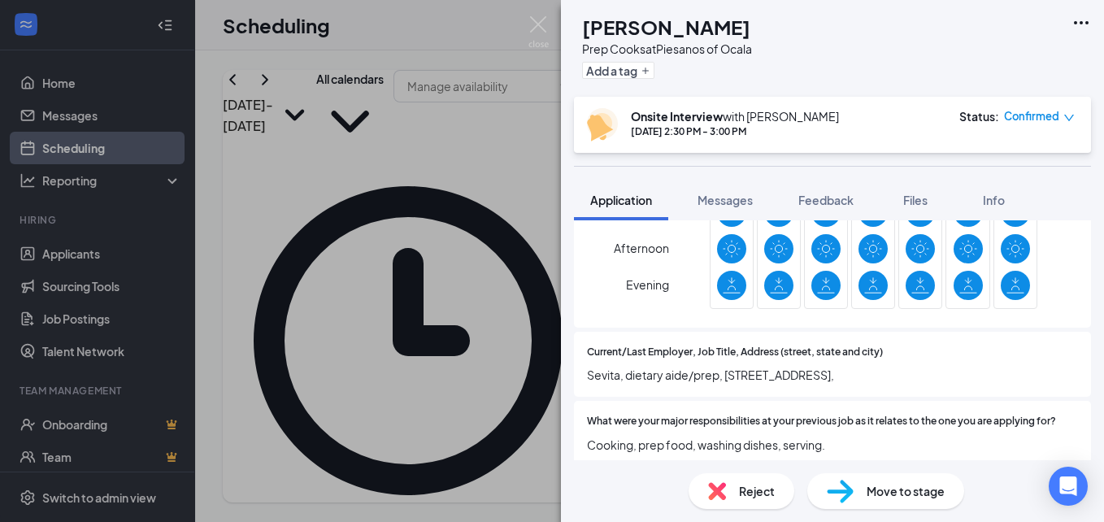
scroll to position [983, 0]
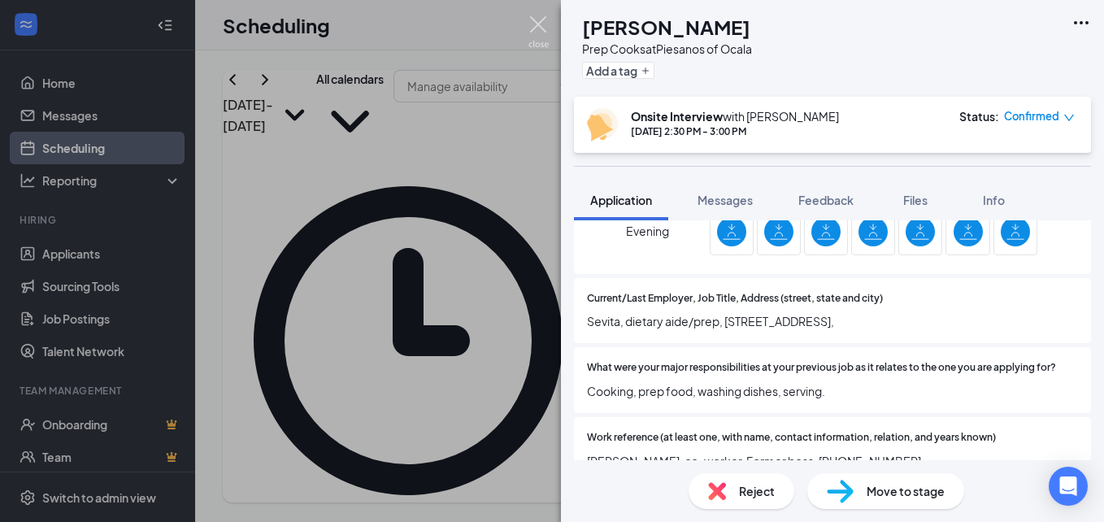
click at [543, 29] on img at bounding box center [539, 32] width 20 height 32
